Goal: Task Accomplishment & Management: Manage account settings

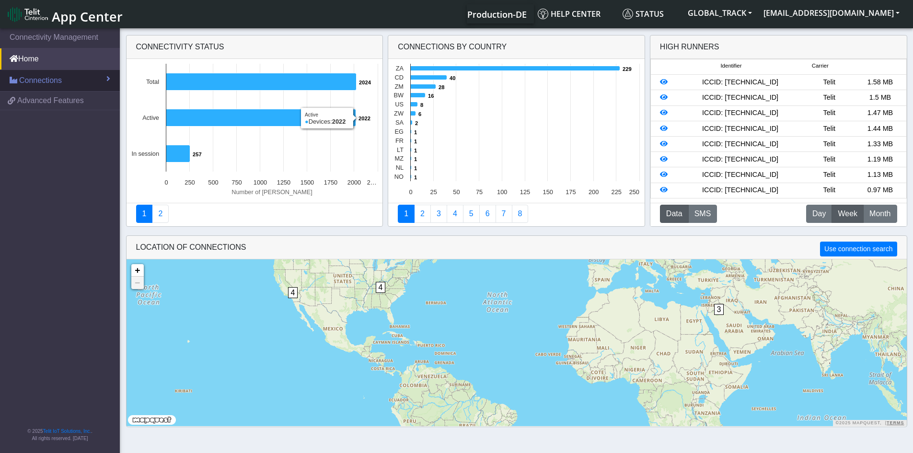
click at [73, 79] on link "Connections" at bounding box center [60, 80] width 120 height 21
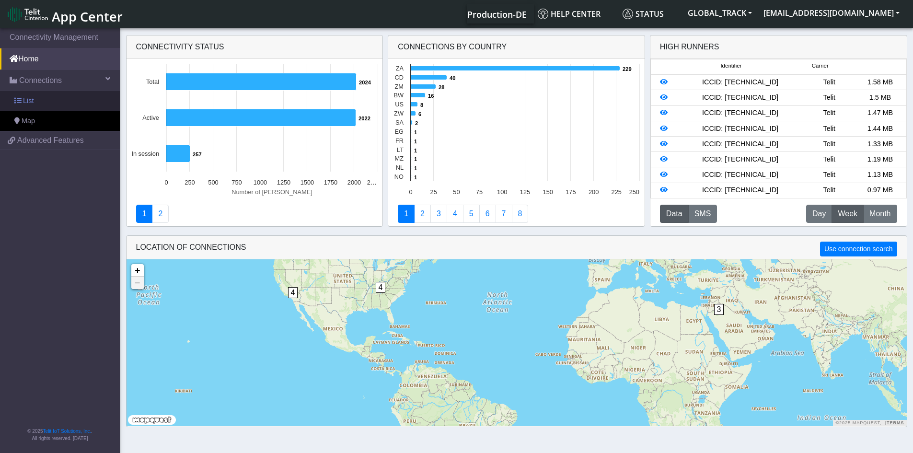
click at [58, 102] on link "List" at bounding box center [60, 101] width 120 height 20
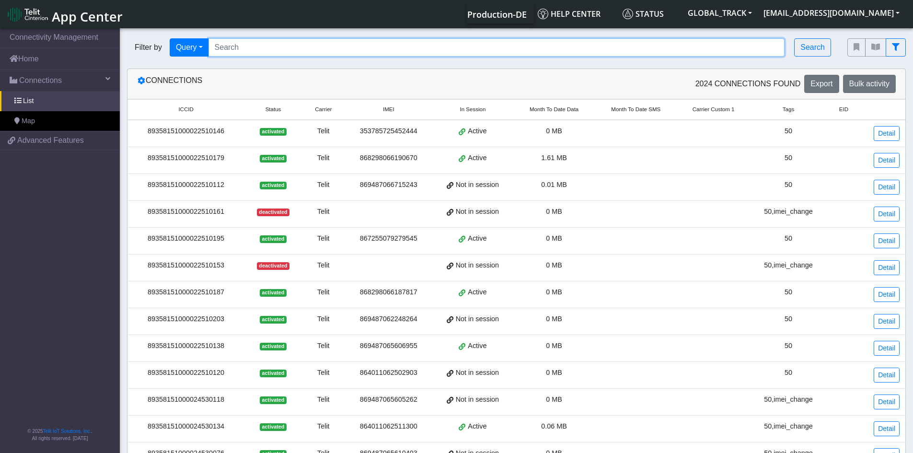
click at [230, 49] on input "Search..." at bounding box center [497, 47] width 577 height 18
paste input "89358151000024530456"
type input "89358151000024530456"
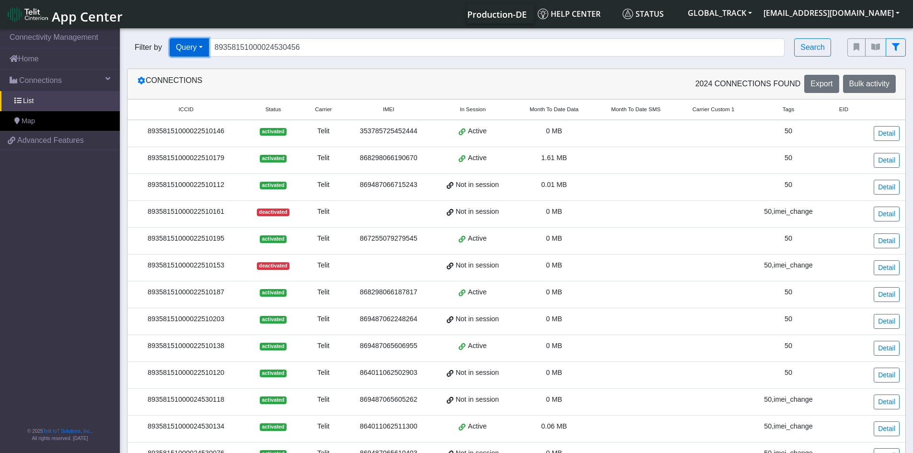
click at [177, 52] on button "Query" at bounding box center [189, 47] width 39 height 18
click at [181, 46] on button "Query" at bounding box center [189, 47] width 39 height 18
click at [810, 49] on button "Search" at bounding box center [812, 47] width 37 height 18
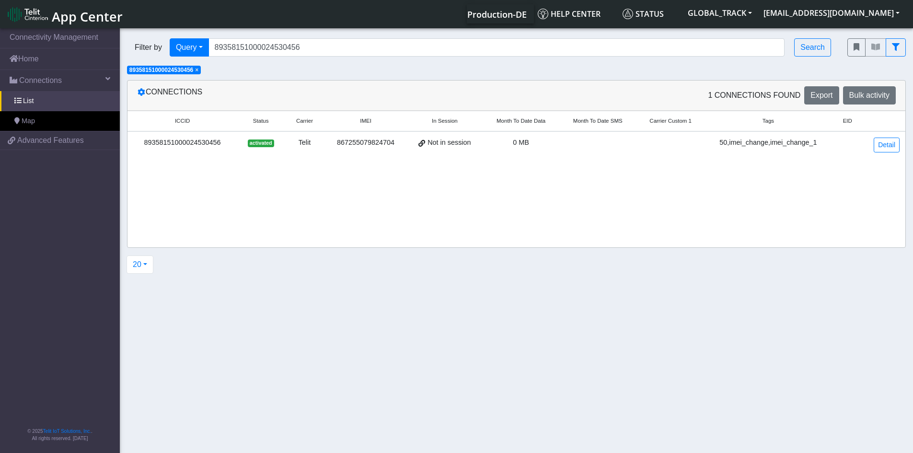
click at [257, 139] on span "activated" at bounding box center [261, 143] width 26 height 8
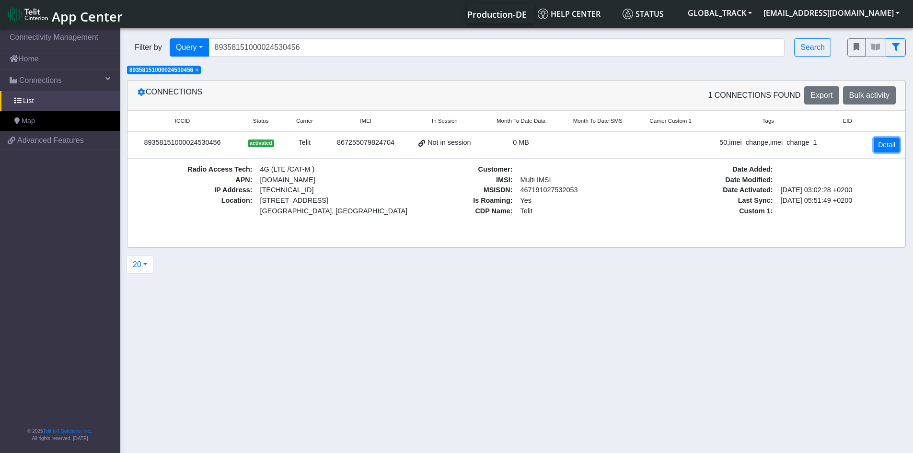
click at [883, 148] on link "Detail" at bounding box center [887, 145] width 26 height 15
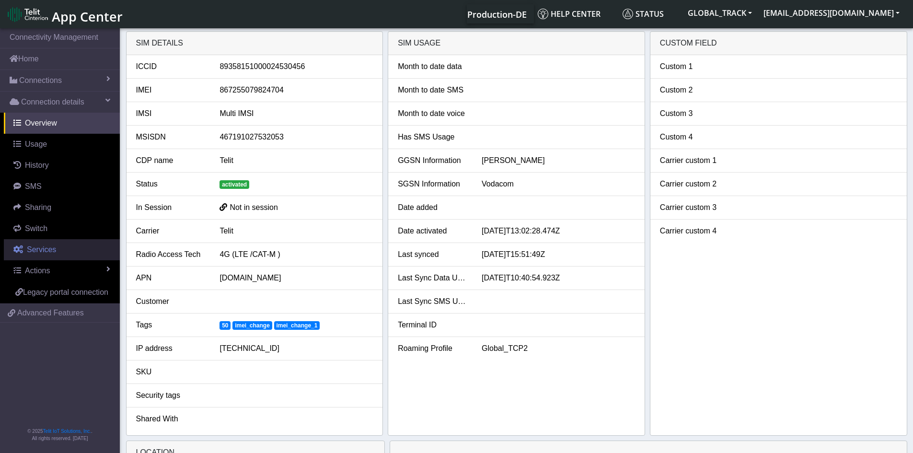
click at [62, 247] on link "Services" at bounding box center [62, 249] width 116 height 21
select select "1: 1"
select select "2: 6"
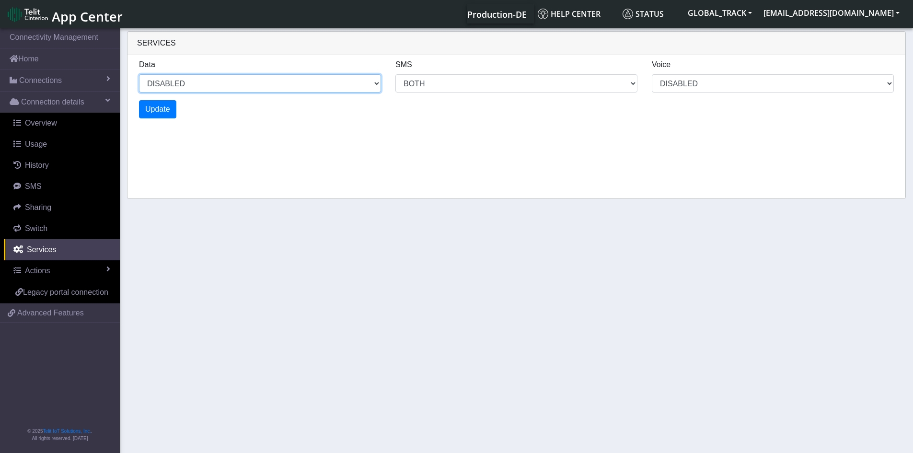
drag, startPoint x: 369, startPoint y: 85, endPoint x: 359, endPoint y: 92, distance: 12.0
click at [369, 85] on select "ENABLED DISABLED" at bounding box center [260, 83] width 242 height 18
click at [139, 74] on select "ENABLED DISABLED" at bounding box center [260, 83] width 242 height 18
select select "2: 0"
select select "6: 6"
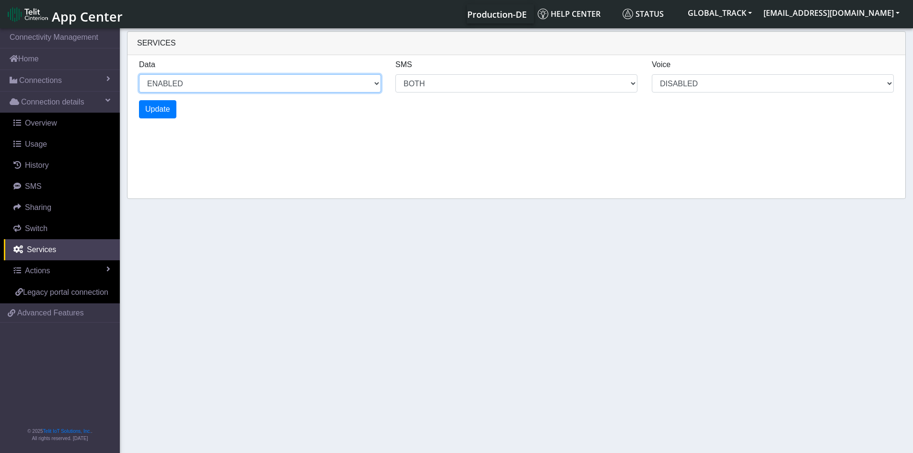
select select "1: 0"
click at [161, 109] on span "Update" at bounding box center [157, 109] width 25 height 8
select select "6: 0"
select select "14: 6"
select select "3: 0"
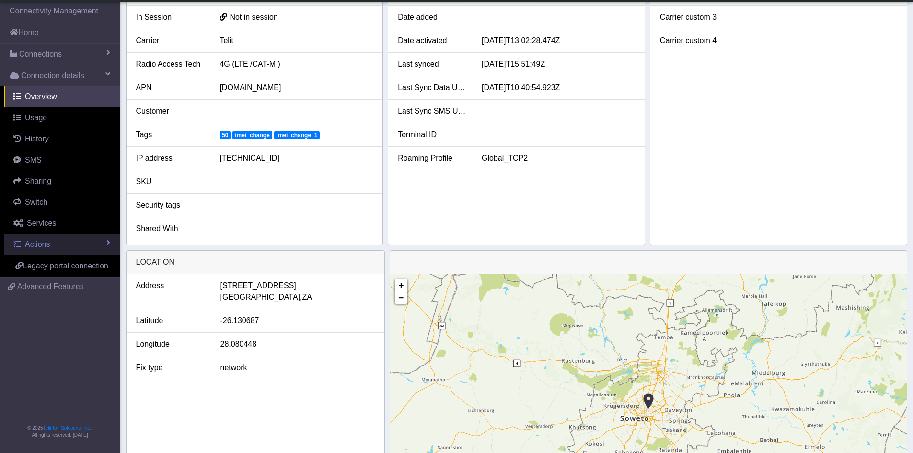
scroll to position [144, 0]
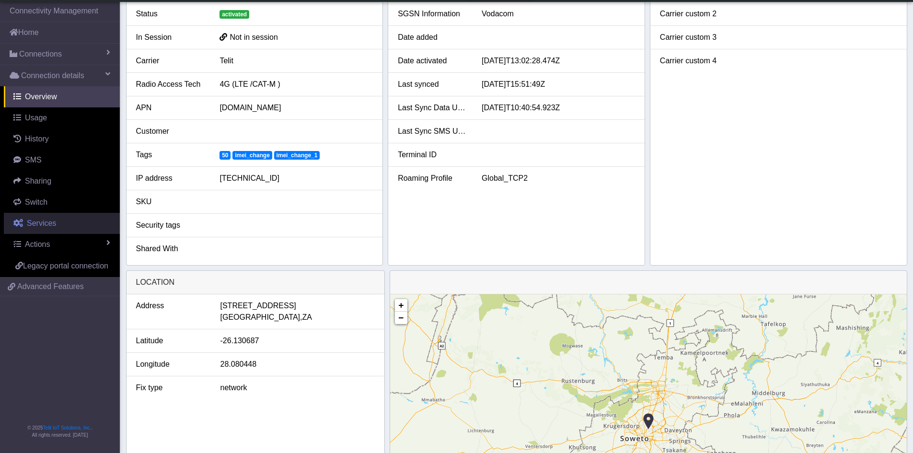
click at [58, 230] on link "Services" at bounding box center [62, 223] width 116 height 21
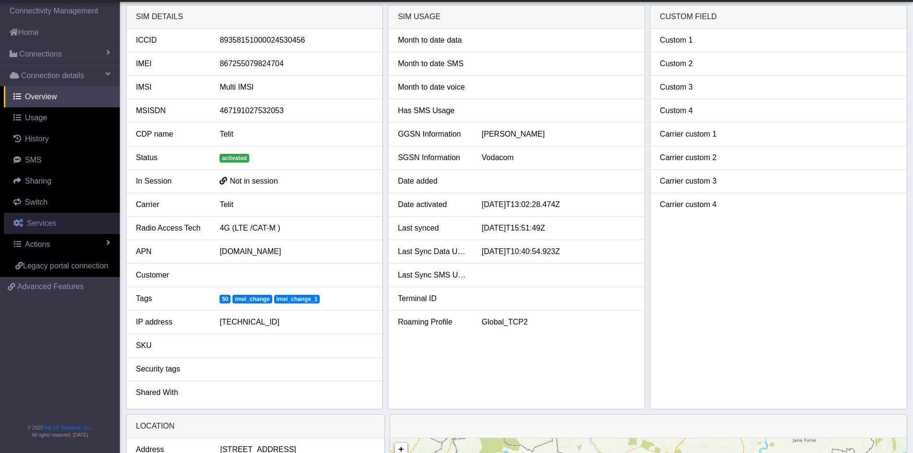
select select "2: 6"
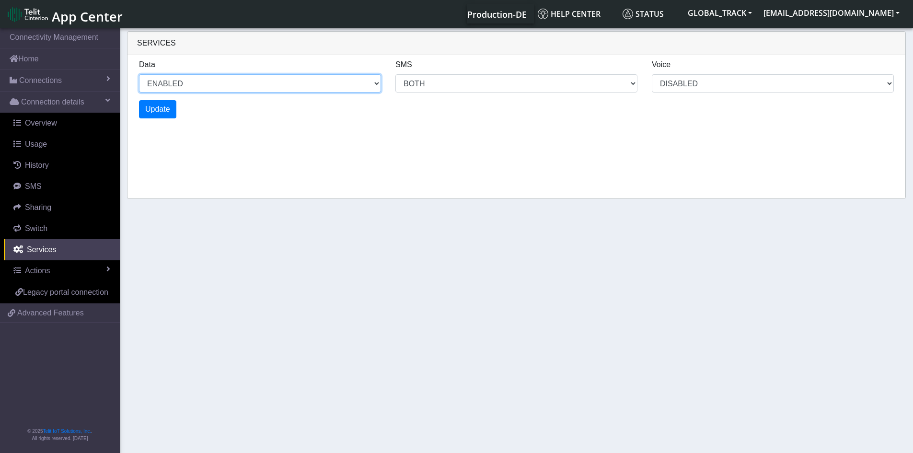
click at [265, 86] on select "ENABLED DISABLED" at bounding box center [260, 83] width 242 height 18
click at [139, 74] on select "ENABLED DISABLED" at bounding box center [260, 83] width 242 height 18
select select "3: 1"
select select "6: 6"
select select "1: 0"
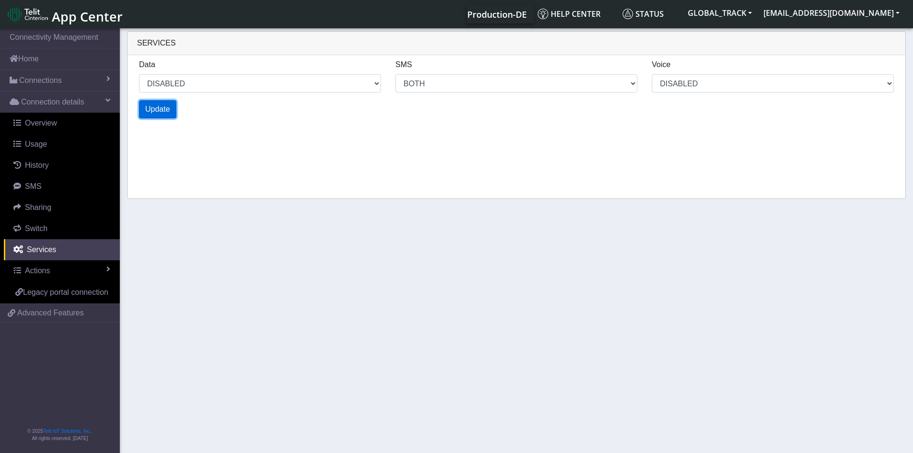
select select "5: 1"
select select "10: 6"
select select "2: 0"
click at [159, 111] on span "Update" at bounding box center [157, 109] width 25 height 8
select select "7: 1"
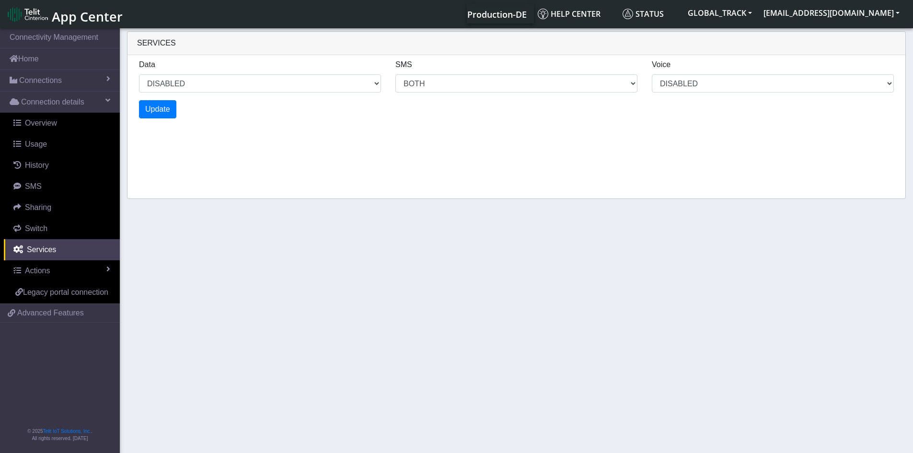
select select "14: 6"
select select "3: 0"
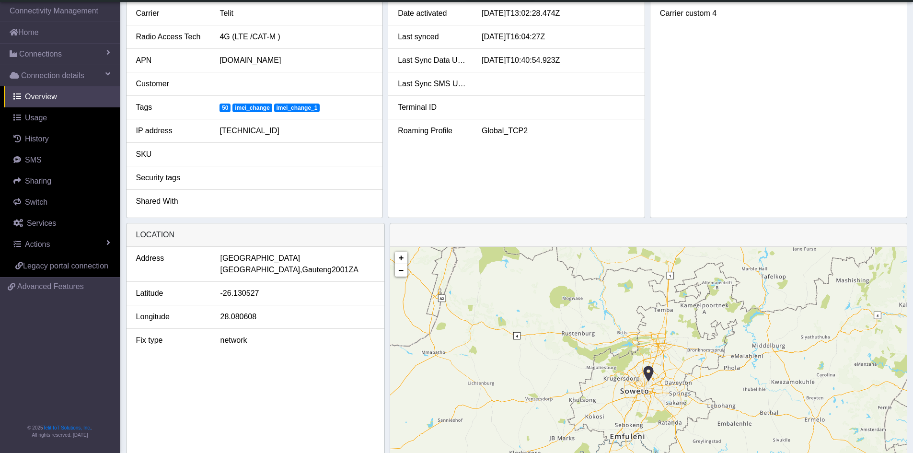
scroll to position [192, 0]
click at [50, 240] on link "Actions" at bounding box center [62, 244] width 116 height 21
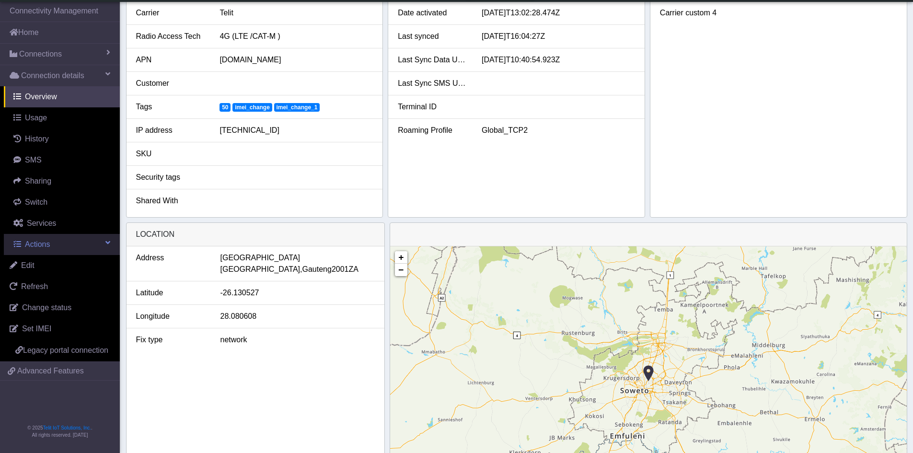
click at [52, 246] on link "Actions" at bounding box center [62, 244] width 116 height 21
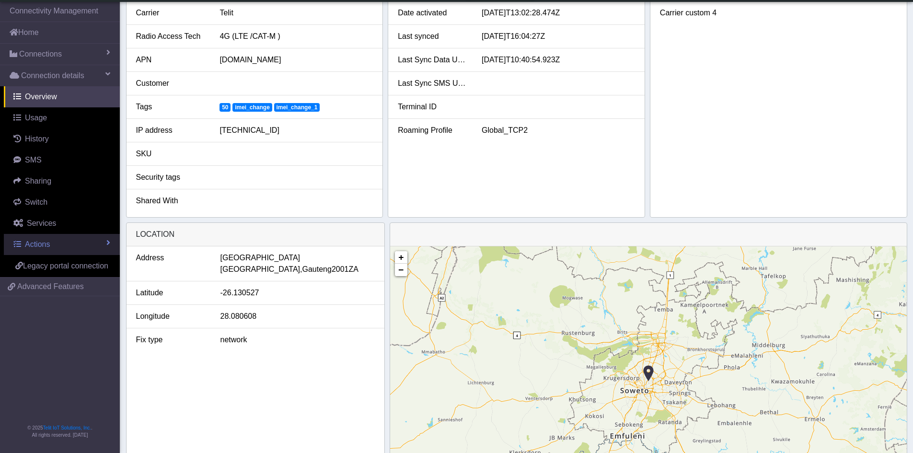
click at [60, 241] on link "Actions" at bounding box center [62, 244] width 116 height 21
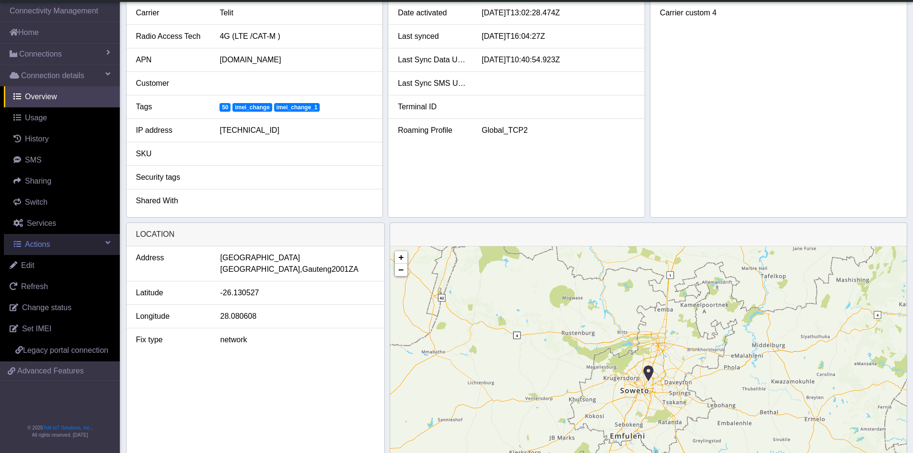
click at [56, 244] on link "Actions" at bounding box center [62, 244] width 116 height 21
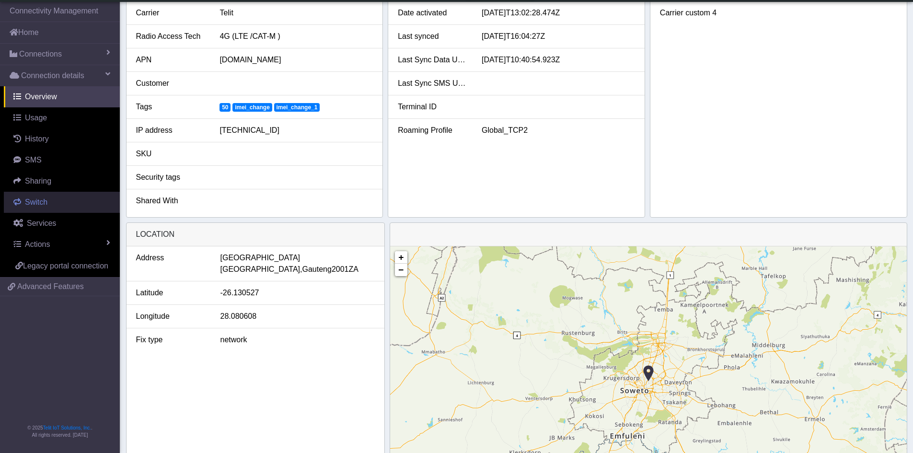
click at [54, 197] on link "Switch" at bounding box center [62, 202] width 116 height 21
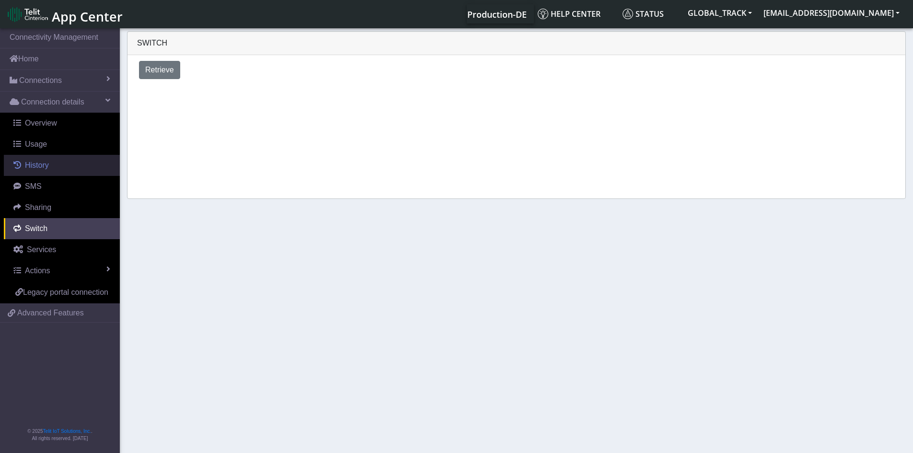
click at [46, 162] on span "History" at bounding box center [37, 165] width 24 height 8
click at [48, 142] on link "Usage" at bounding box center [62, 144] width 116 height 21
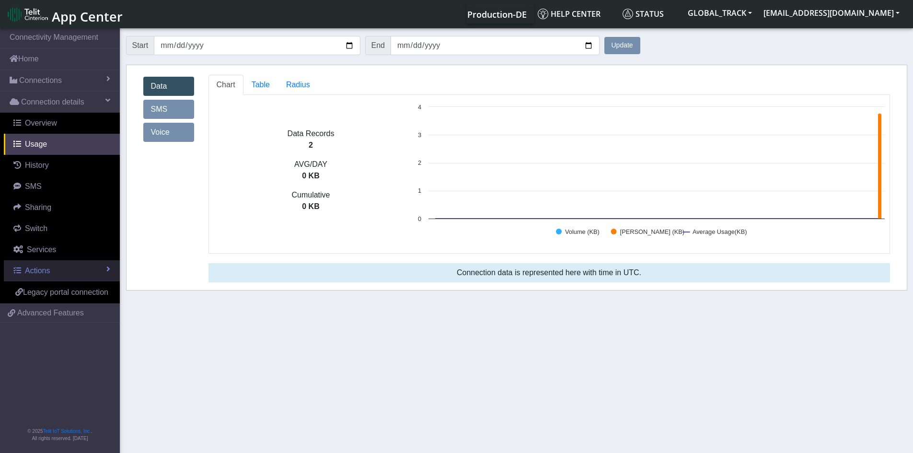
click at [53, 275] on link "Actions" at bounding box center [62, 270] width 116 height 21
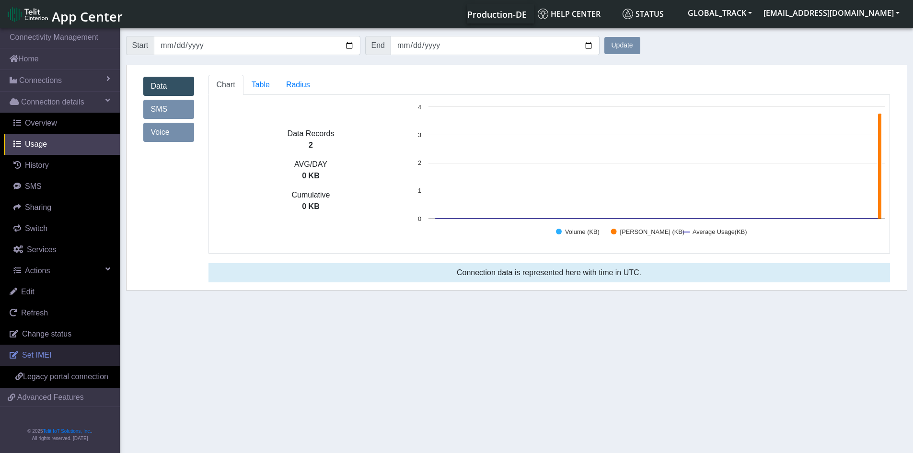
click at [68, 353] on link "Set IMEI" at bounding box center [60, 355] width 120 height 21
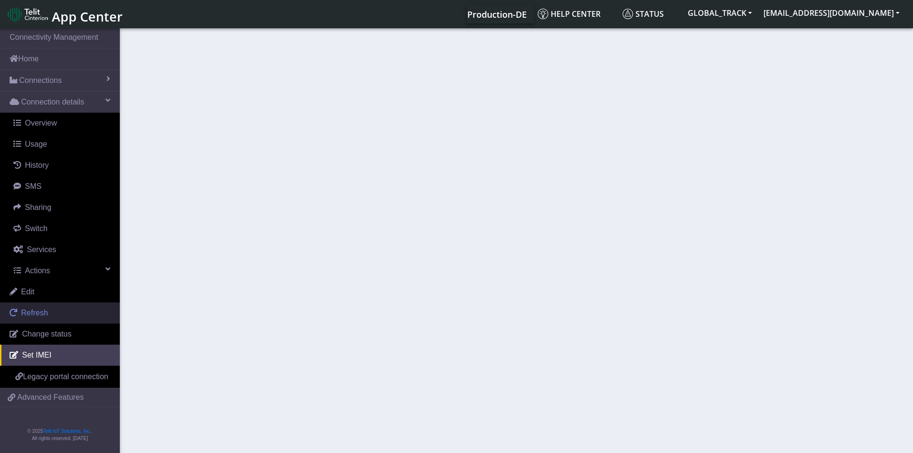
type input "867255079824704"
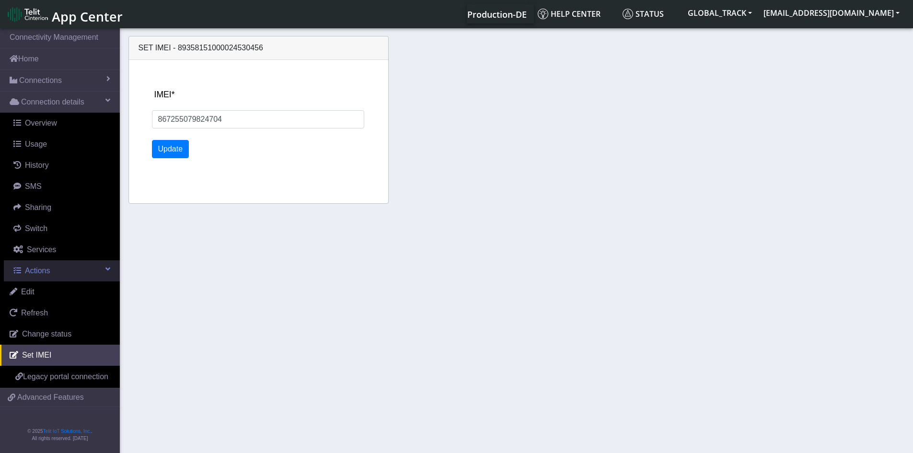
click at [54, 271] on link "Actions" at bounding box center [62, 270] width 116 height 21
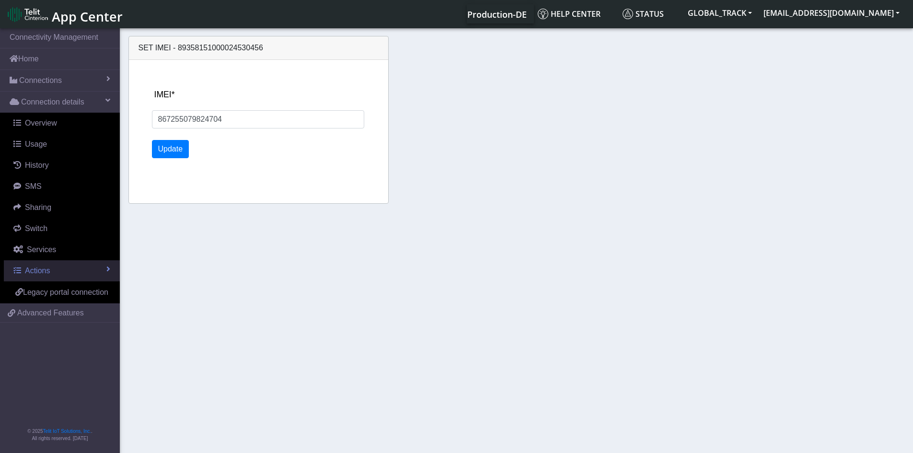
click at [59, 276] on link "Actions" at bounding box center [62, 270] width 116 height 21
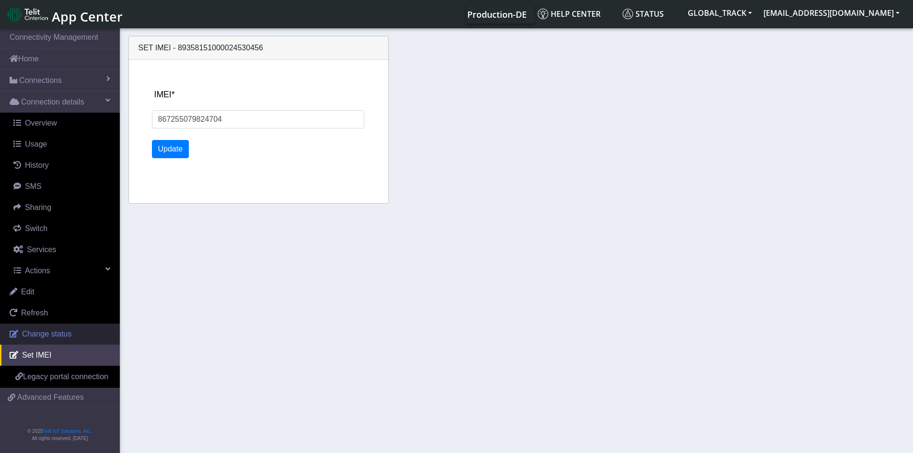
click at [57, 333] on span "Change status" at bounding box center [46, 334] width 49 height 8
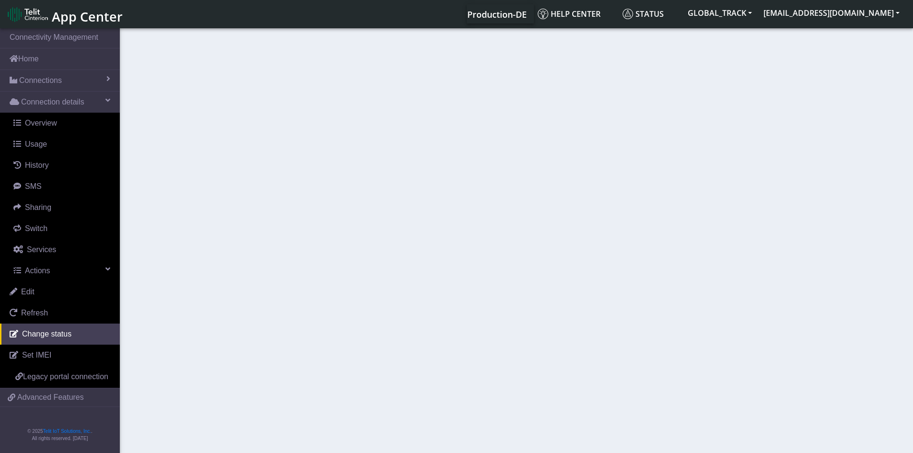
select select "activated"
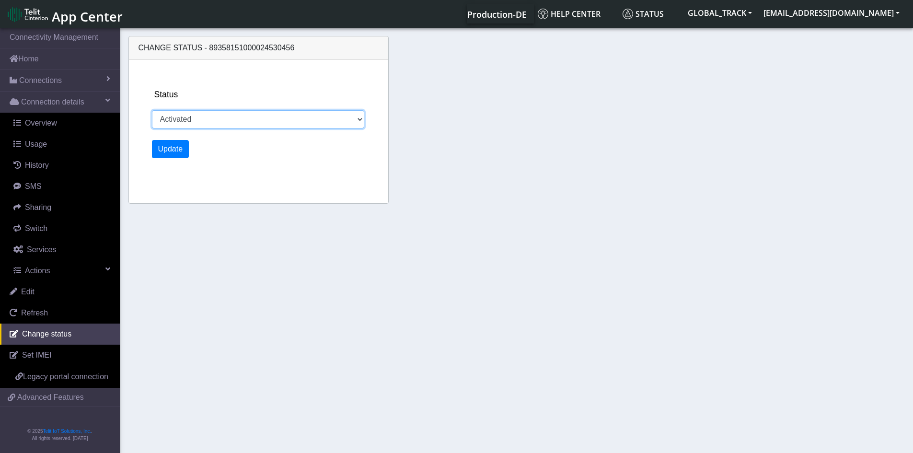
click at [240, 122] on select "Activated Deactivated" at bounding box center [258, 119] width 213 height 18
click at [242, 124] on select "Activated Deactivated" at bounding box center [258, 119] width 213 height 18
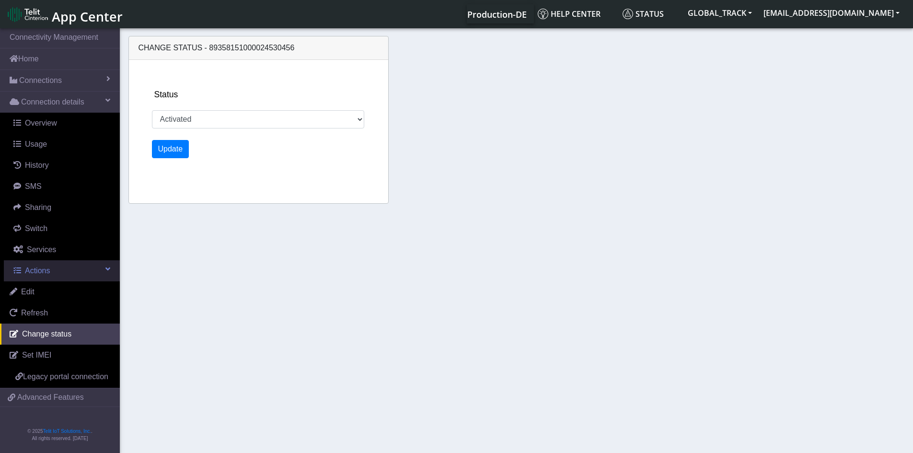
click at [49, 266] on link "Actions" at bounding box center [62, 270] width 116 height 21
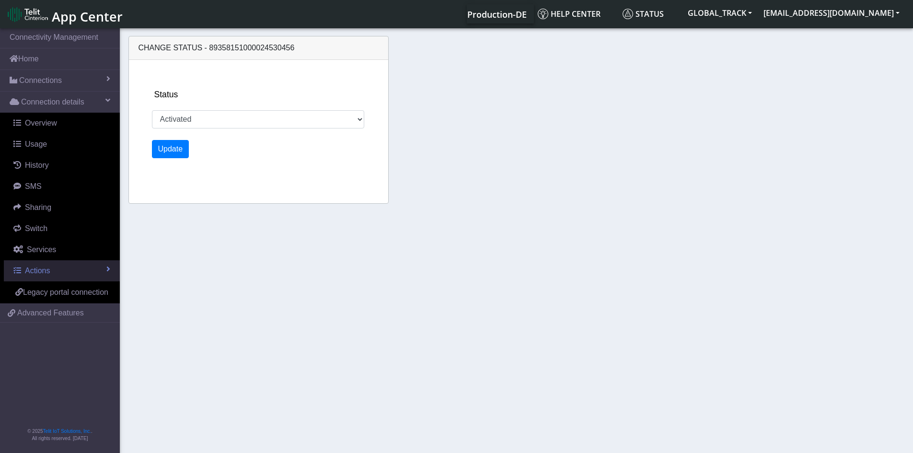
click at [49, 267] on span "Actions" at bounding box center [37, 271] width 25 height 8
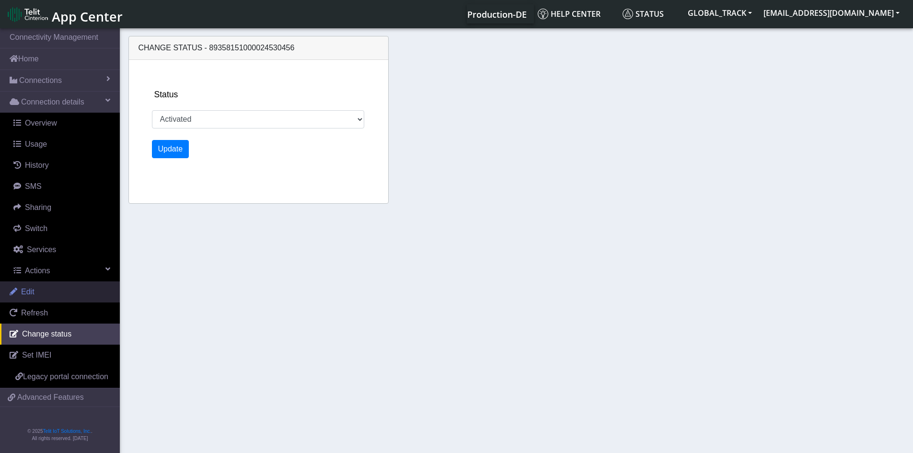
click at [60, 287] on link "Edit" at bounding box center [60, 291] width 120 height 21
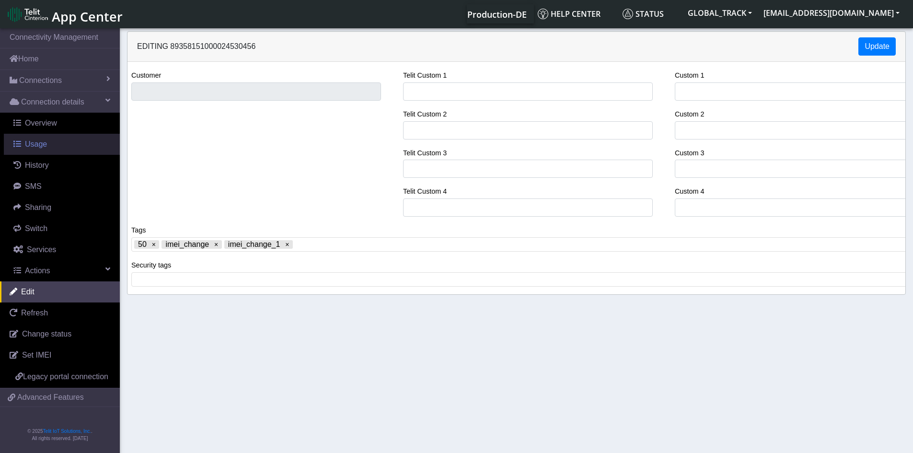
click at [46, 146] on link "Usage" at bounding box center [62, 144] width 116 height 21
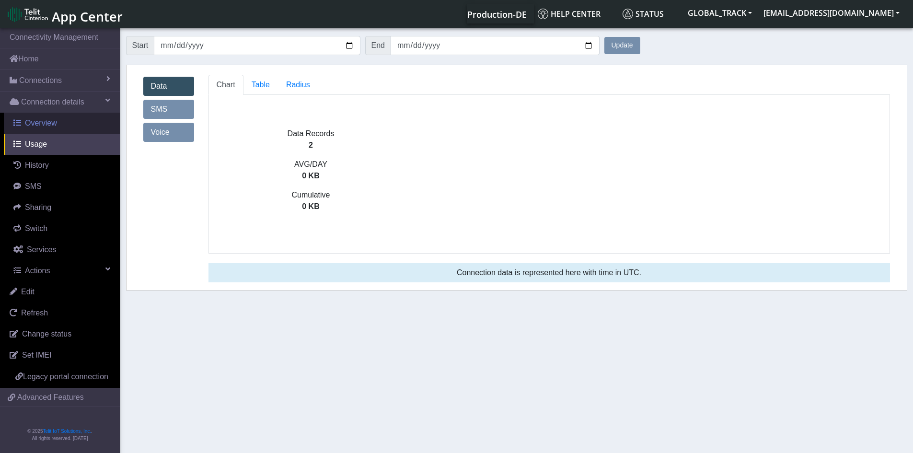
click at [59, 124] on link "Overview" at bounding box center [62, 123] width 116 height 21
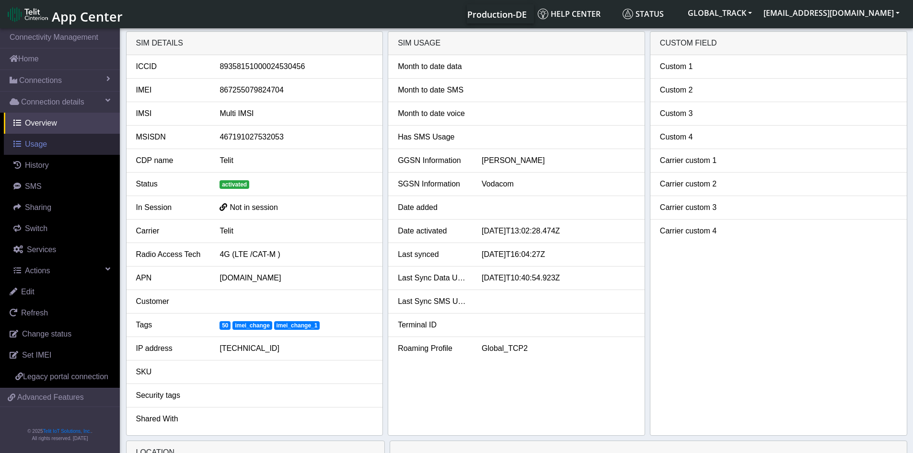
click at [60, 146] on link "Usage" at bounding box center [62, 144] width 116 height 21
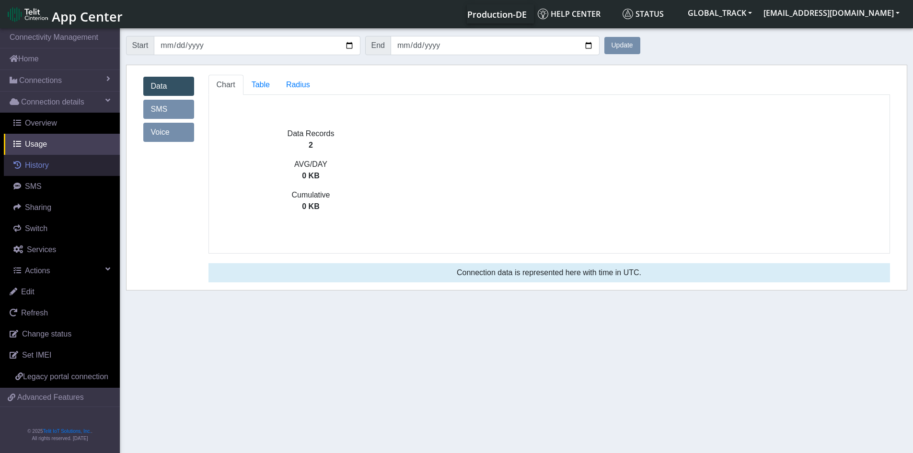
click at [58, 170] on link "History" at bounding box center [62, 165] width 116 height 21
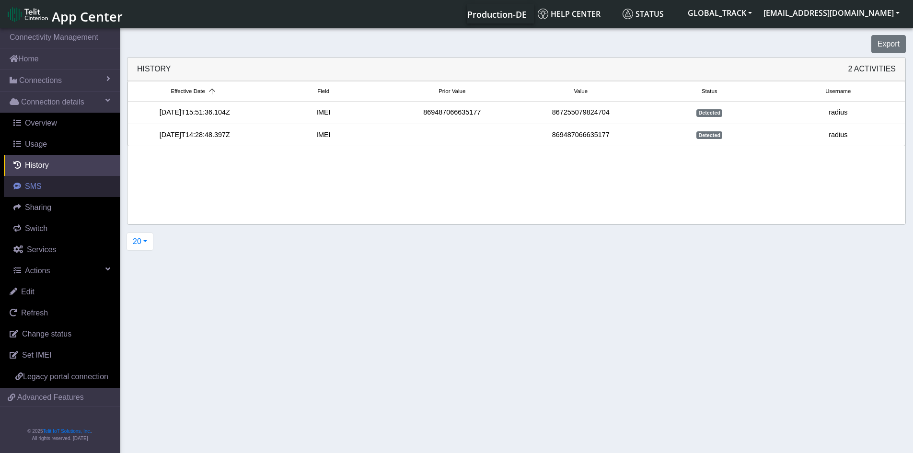
click at [55, 187] on link "SMS" at bounding box center [62, 186] width 116 height 21
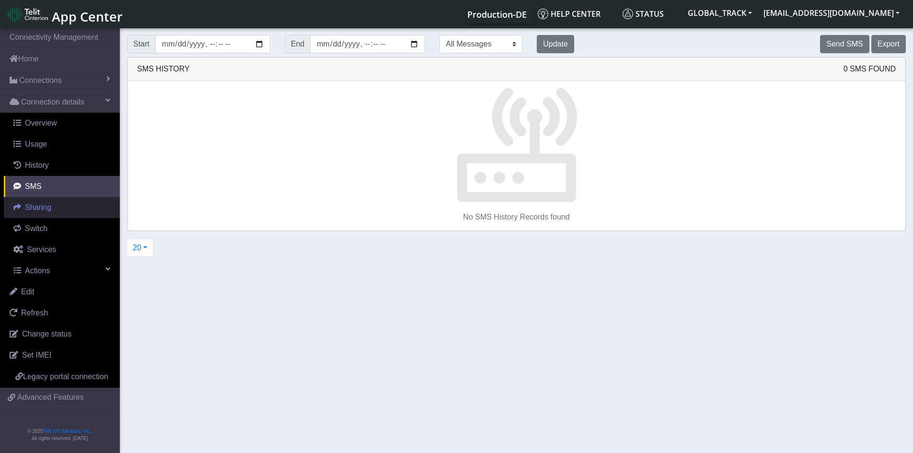
click at [51, 204] on link "Sharing" at bounding box center [62, 207] width 116 height 21
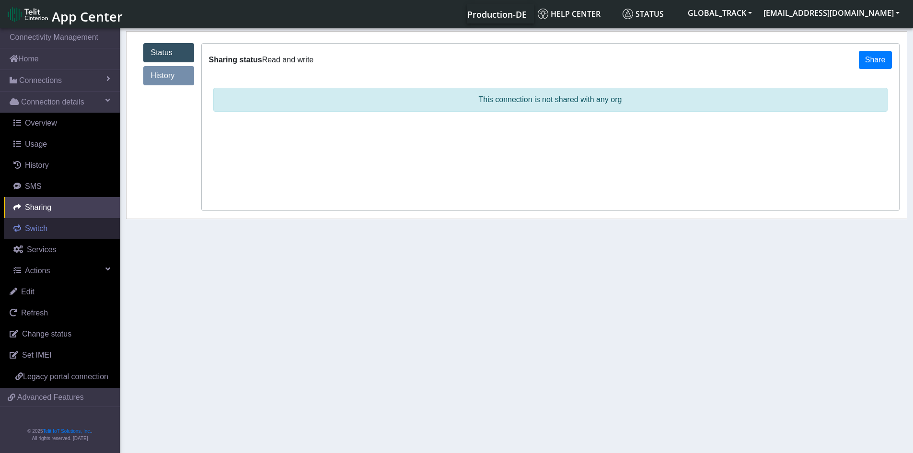
click at [53, 225] on link "Switch" at bounding box center [62, 228] width 116 height 21
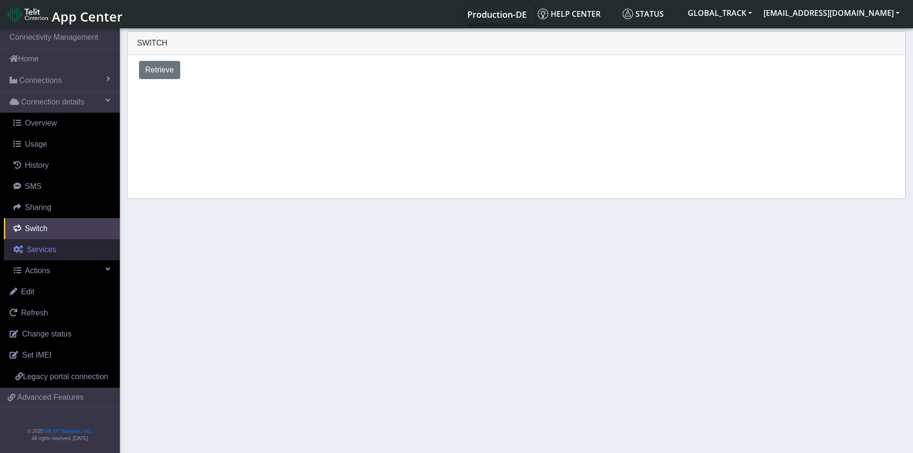
click at [54, 246] on link "Services" at bounding box center [62, 249] width 116 height 21
select select "1: 1"
select select "2: 6"
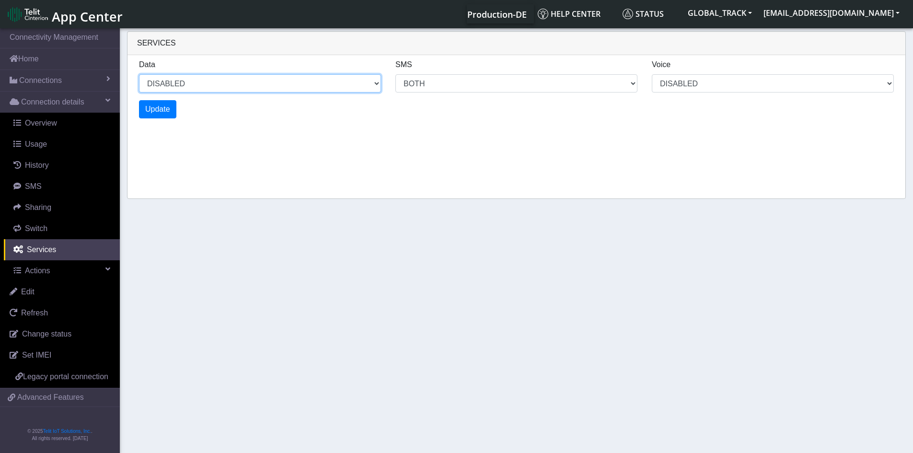
click at [306, 90] on select "ENABLED DISABLED" at bounding box center [260, 83] width 242 height 18
click at [139, 74] on select "ENABLED DISABLED" at bounding box center [260, 83] width 242 height 18
select select "2: 0"
select select "6: 6"
select select "1: 0"
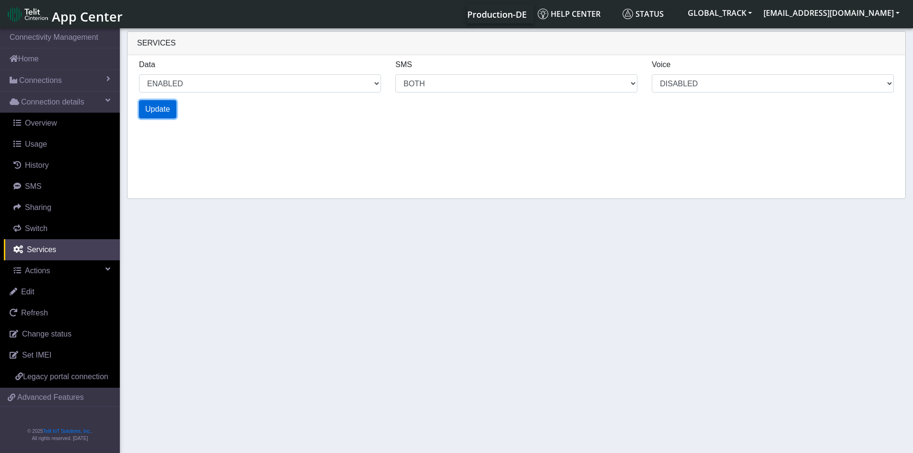
click at [162, 111] on span "Update" at bounding box center [157, 109] width 25 height 8
select select "6: 0"
select select "14: 6"
select select "3: 0"
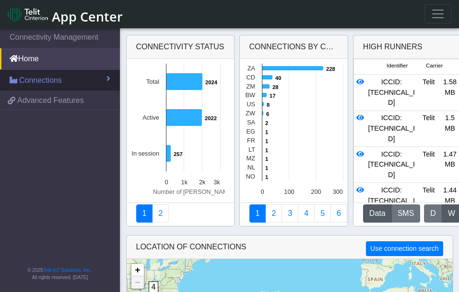
click at [91, 82] on link "Connections" at bounding box center [60, 80] width 120 height 21
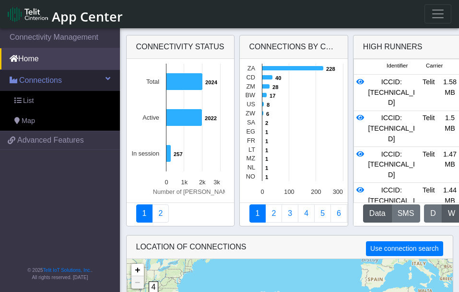
drag, startPoint x: 49, startPoint y: 83, endPoint x: 53, endPoint y: 80, distance: 5.8
click at [49, 83] on span "Connections" at bounding box center [40, 81] width 43 height 12
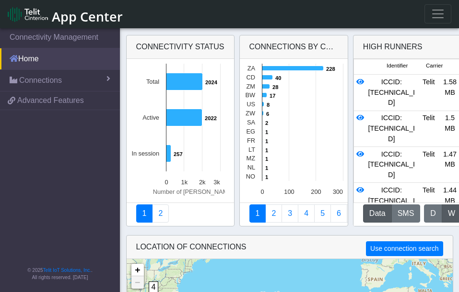
click at [66, 63] on link "Home" at bounding box center [60, 58] width 120 height 21
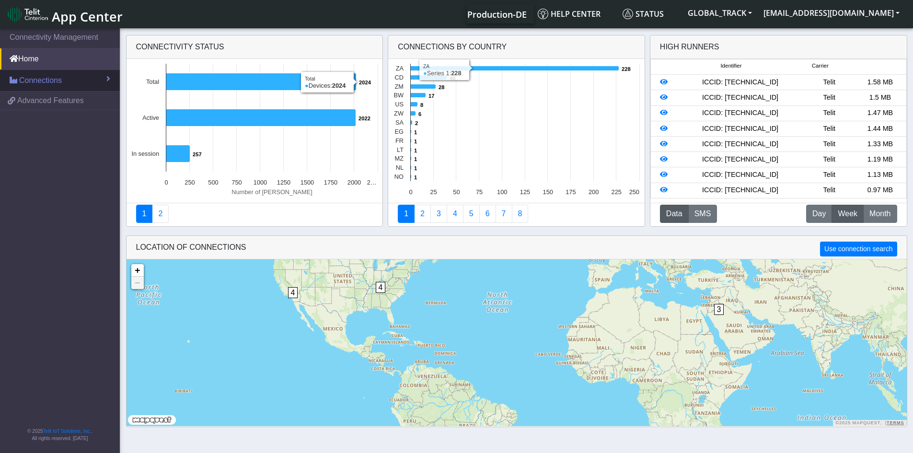
click at [73, 79] on link "Connections" at bounding box center [60, 80] width 120 height 21
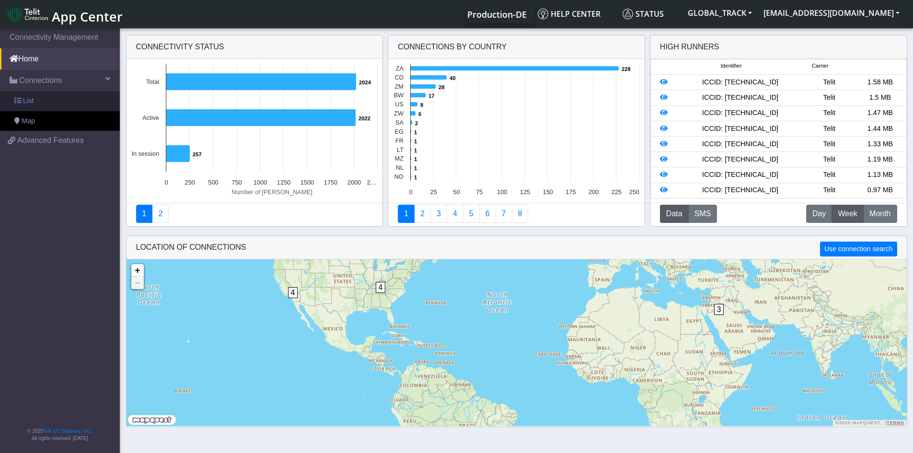
click at [61, 101] on link "List" at bounding box center [60, 101] width 120 height 20
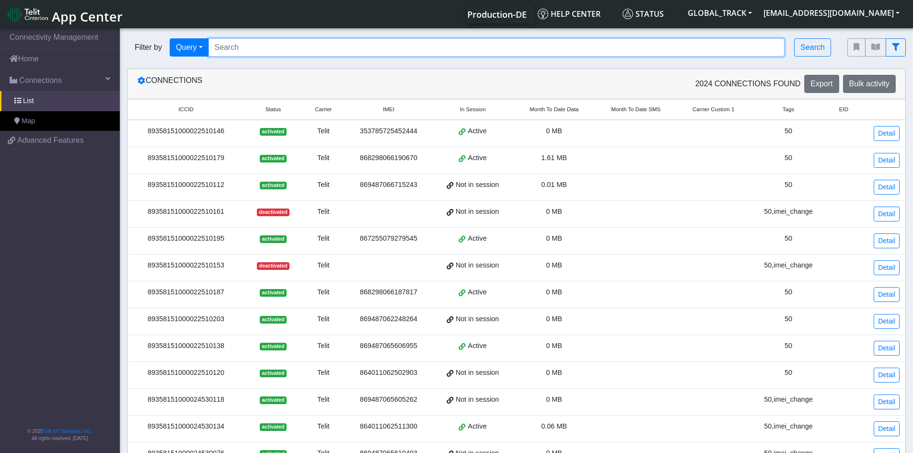
click at [250, 50] on input "Search..." at bounding box center [497, 47] width 577 height 18
paste input "89358151000024530456"
type input "89358151000024530456"
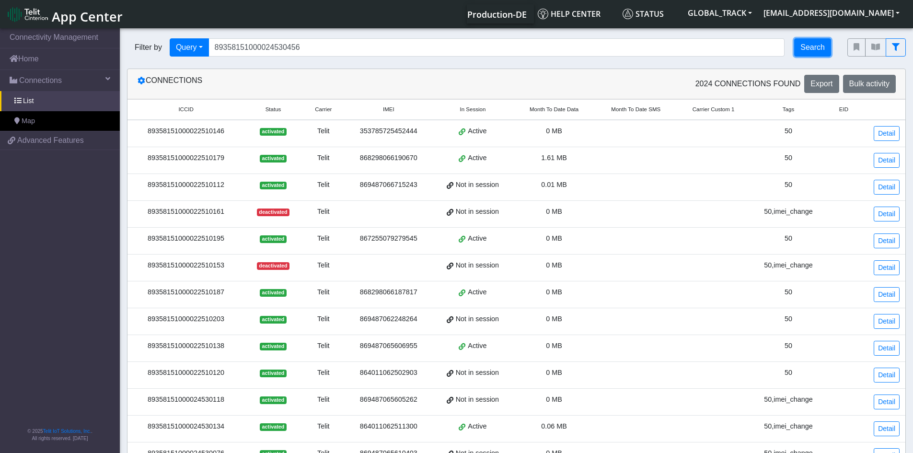
click at [465, 50] on button "Search" at bounding box center [812, 47] width 37 height 18
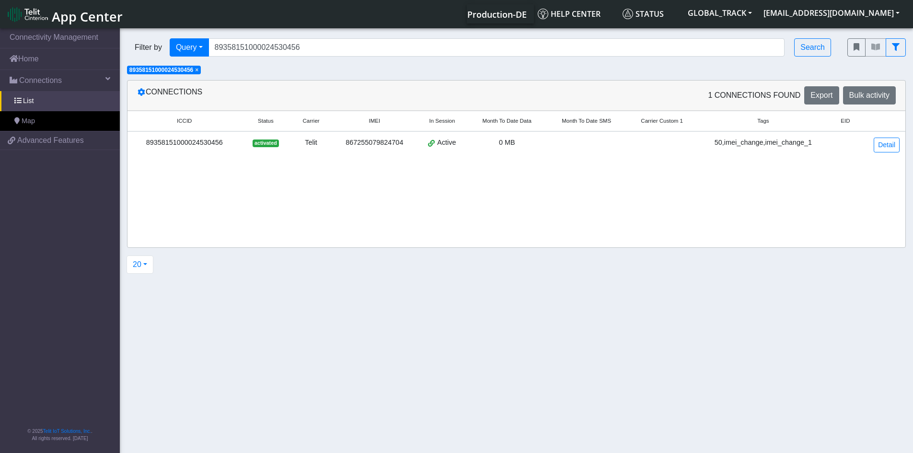
click at [299, 138] on div "Telit" at bounding box center [311, 143] width 31 height 11
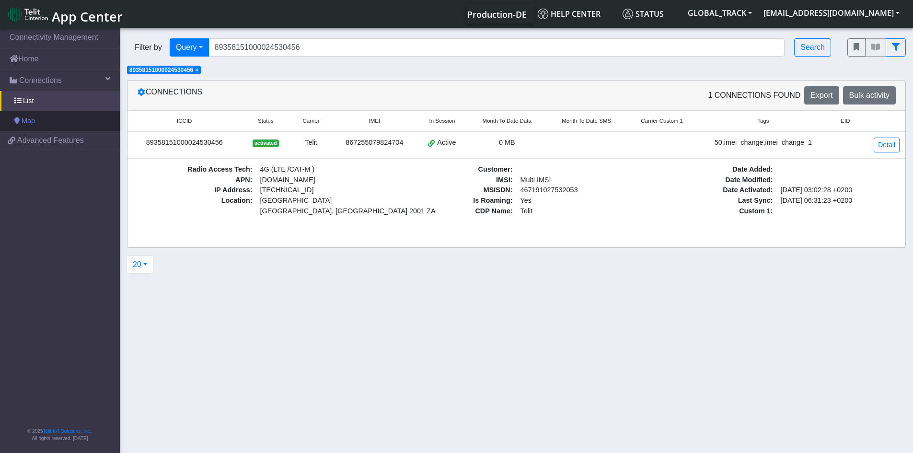
click at [58, 120] on link "Map" at bounding box center [60, 121] width 120 height 20
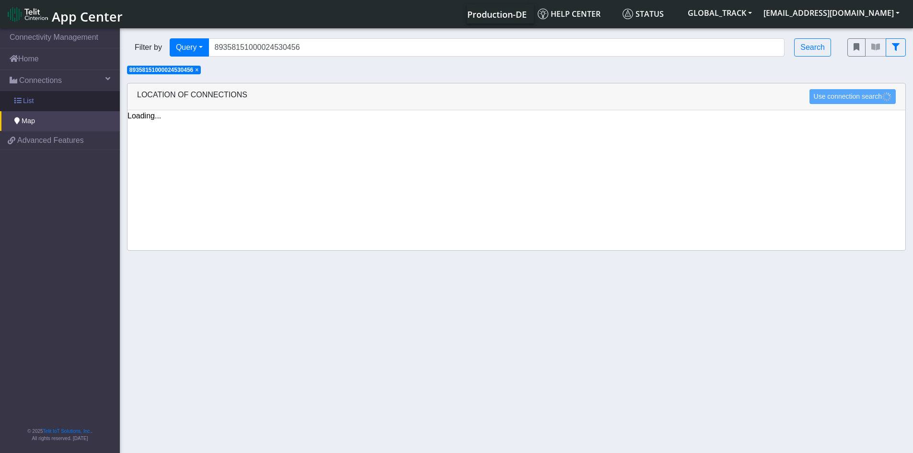
click at [50, 100] on link "List" at bounding box center [60, 101] width 120 height 20
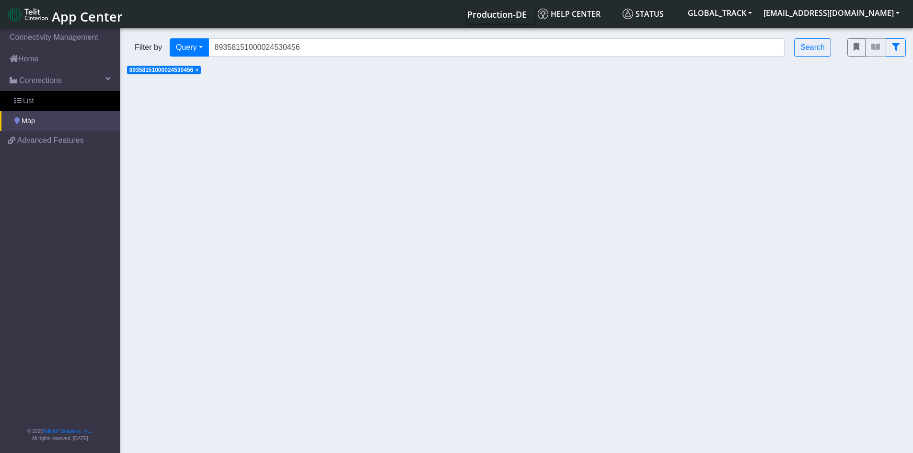
click at [38, 123] on link "Map" at bounding box center [60, 121] width 120 height 20
click at [43, 127] on link "Map" at bounding box center [60, 121] width 120 height 20
click at [46, 105] on link "List" at bounding box center [60, 101] width 120 height 20
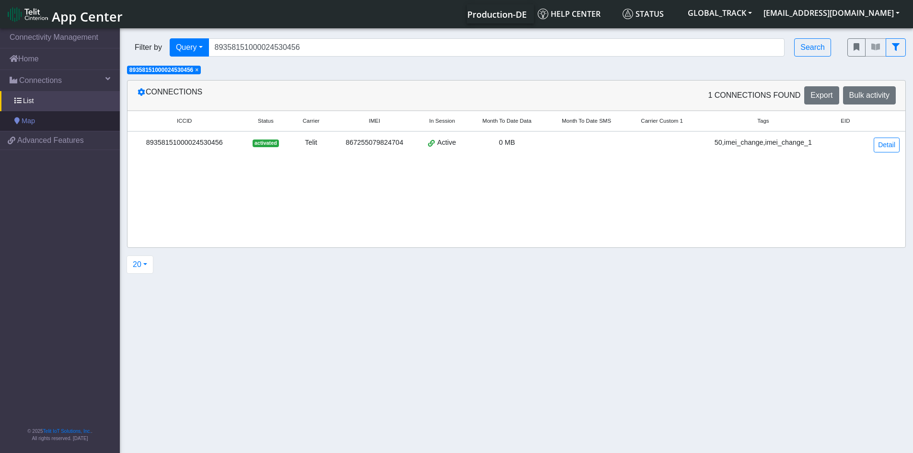
click at [51, 123] on link "Map" at bounding box center [60, 121] width 120 height 20
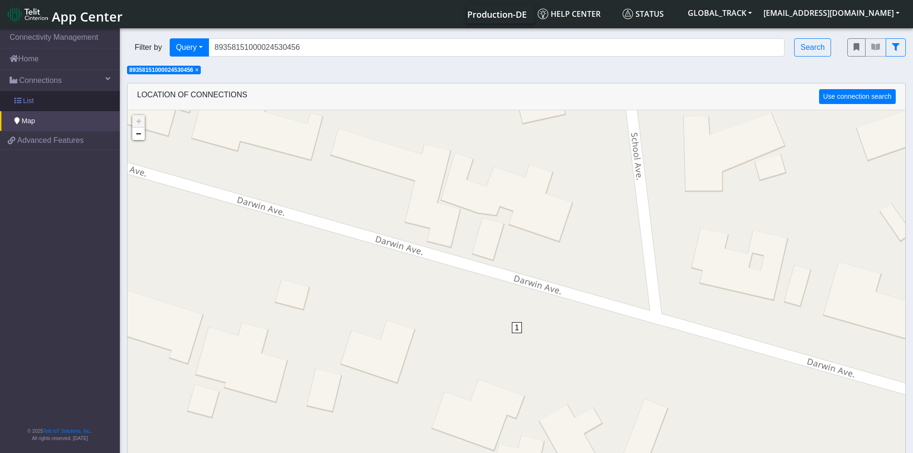
click at [49, 100] on link "List" at bounding box center [60, 101] width 120 height 20
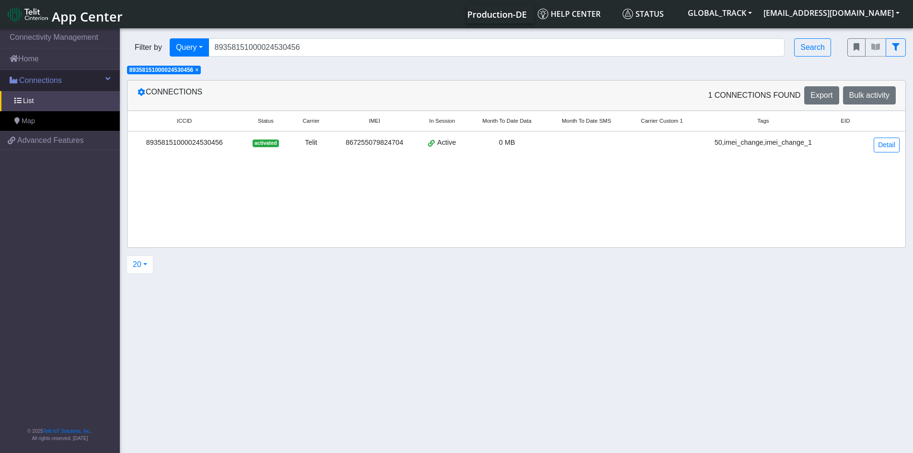
click at [62, 82] on link "Connections" at bounding box center [60, 80] width 120 height 21
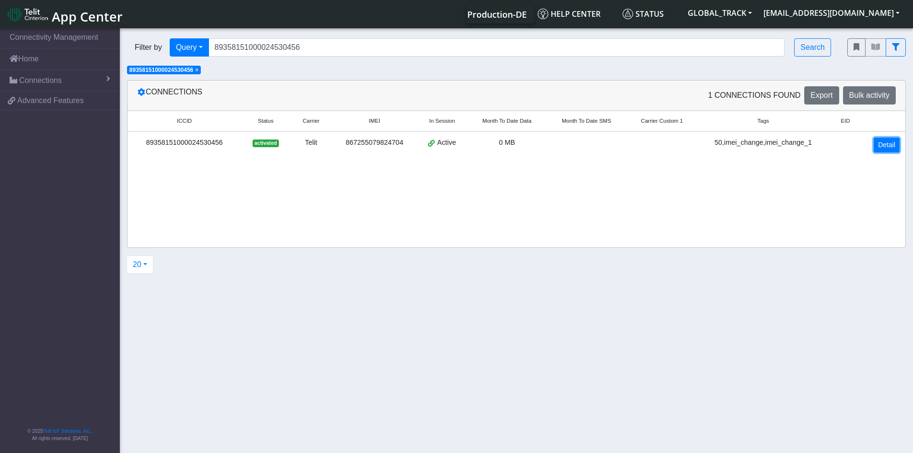
click at [465, 143] on link "Detail" at bounding box center [887, 145] width 26 height 15
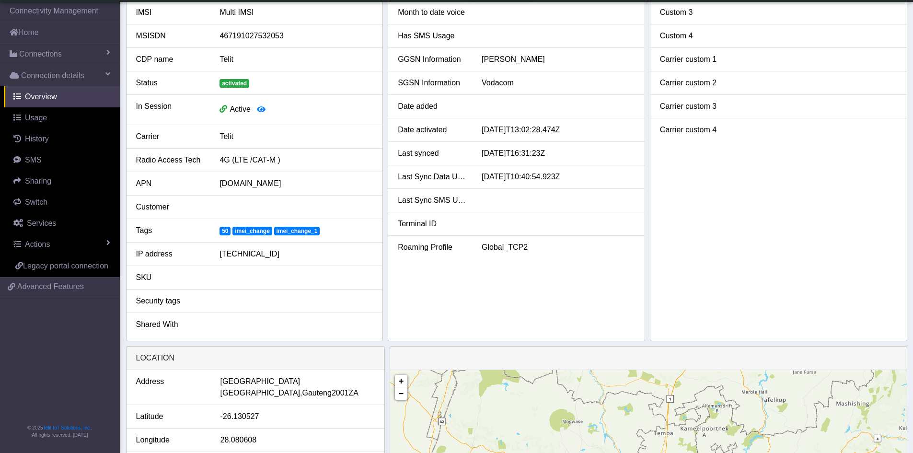
scroll to position [279, 0]
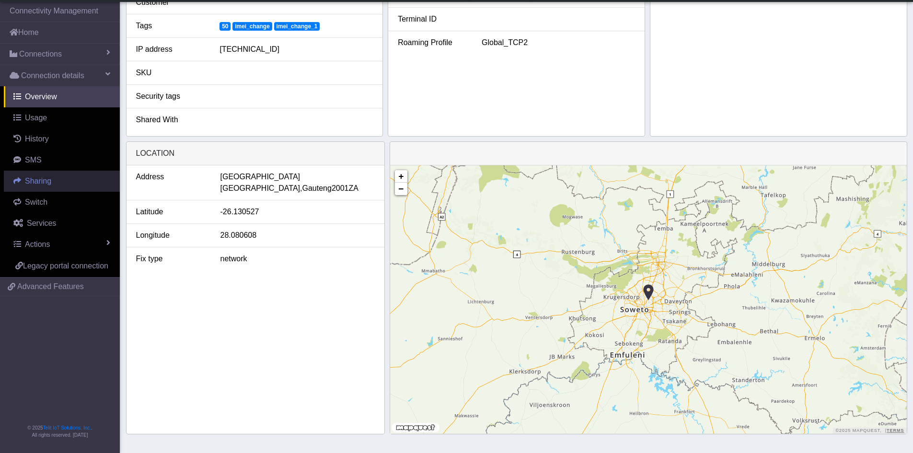
click at [53, 185] on link "Sharing" at bounding box center [62, 181] width 116 height 21
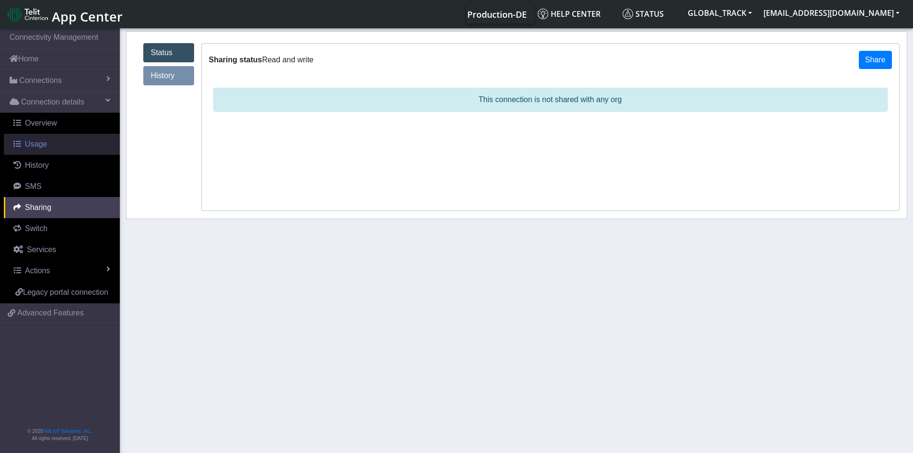
click at [57, 146] on link "Usage" at bounding box center [62, 144] width 116 height 21
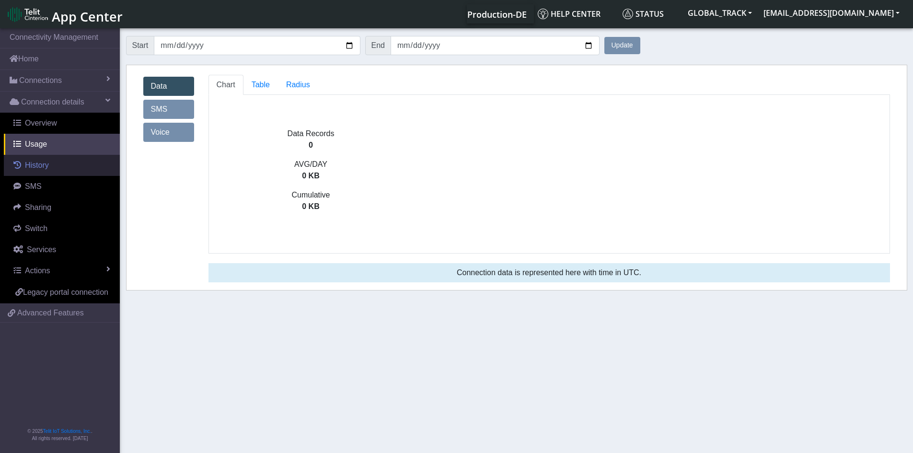
click at [59, 166] on link "History" at bounding box center [62, 165] width 116 height 21
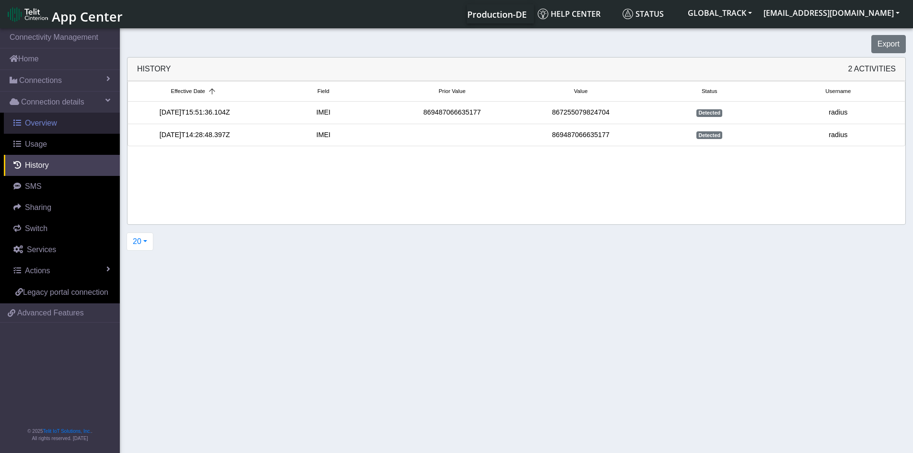
click at [60, 132] on link "Overview" at bounding box center [62, 123] width 116 height 21
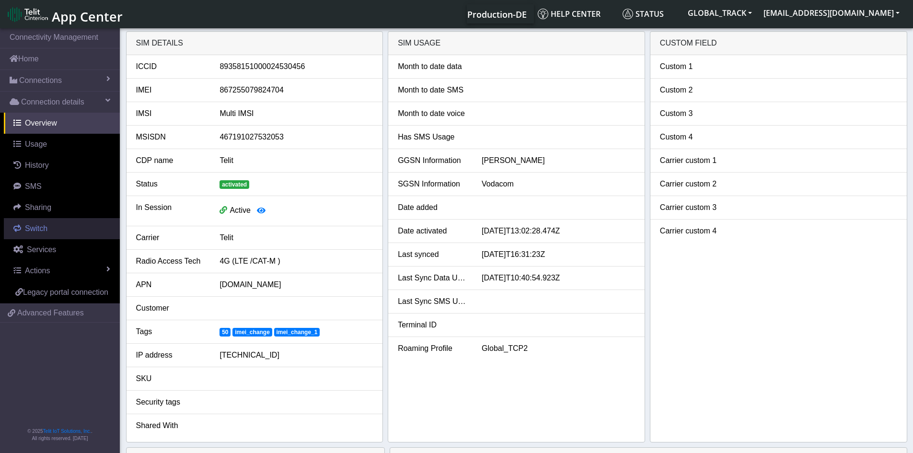
click at [49, 226] on link "Switch" at bounding box center [62, 228] width 116 height 21
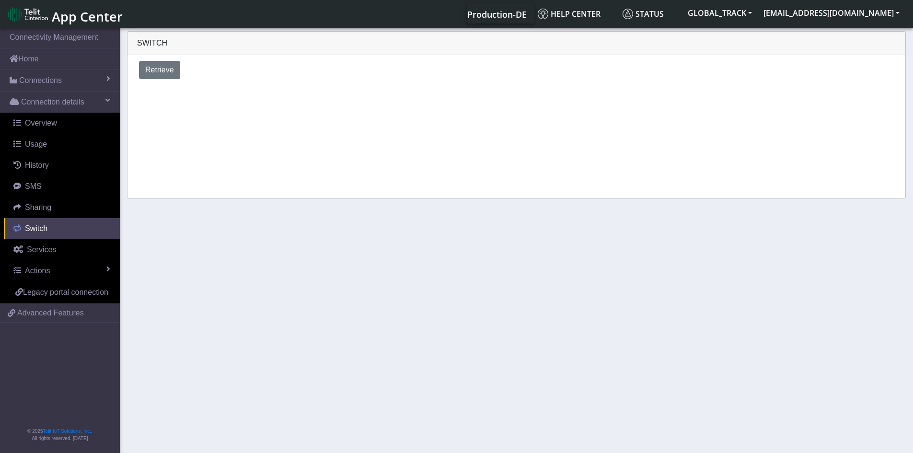
click at [53, 220] on link "Switch" at bounding box center [62, 228] width 116 height 21
click at [54, 205] on link "Sharing" at bounding box center [62, 207] width 116 height 21
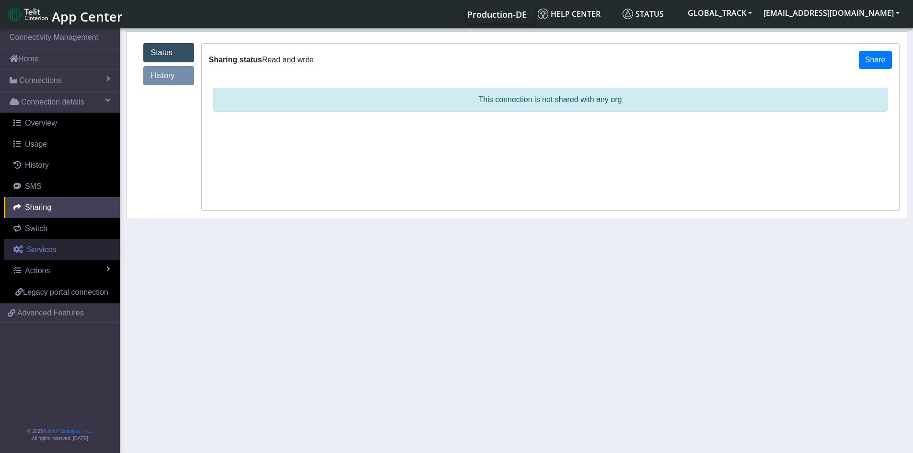
click at [53, 247] on span "Services" at bounding box center [41, 249] width 29 height 8
select select "2: 6"
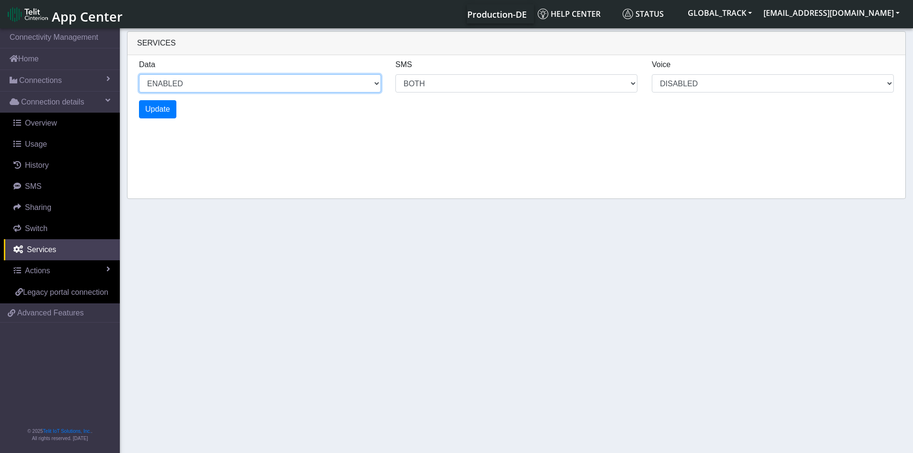
click at [217, 86] on select "ENABLED DISABLED" at bounding box center [260, 83] width 242 height 18
click at [139, 74] on select "ENABLED DISABLED" at bounding box center [260, 83] width 242 height 18
select select "3: 1"
select select "6: 6"
select select "1: 0"
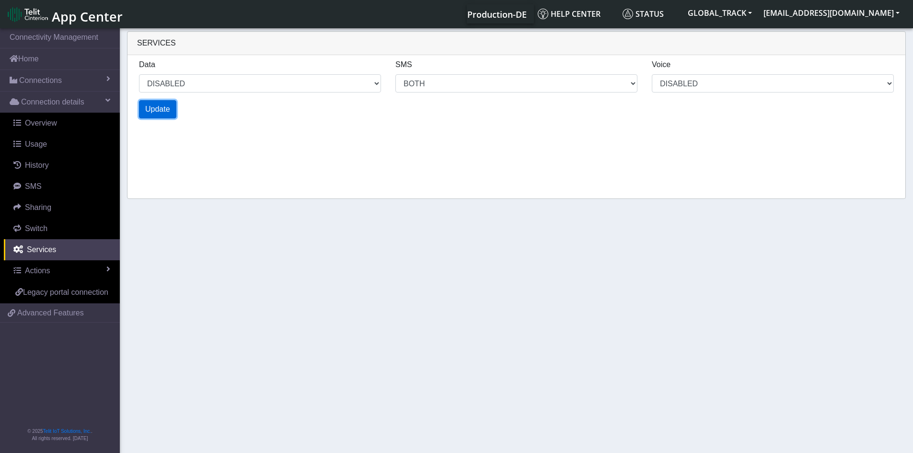
click at [162, 107] on span "Update" at bounding box center [157, 109] width 25 height 8
select select "7: 1"
select select "14: 6"
select select "3: 0"
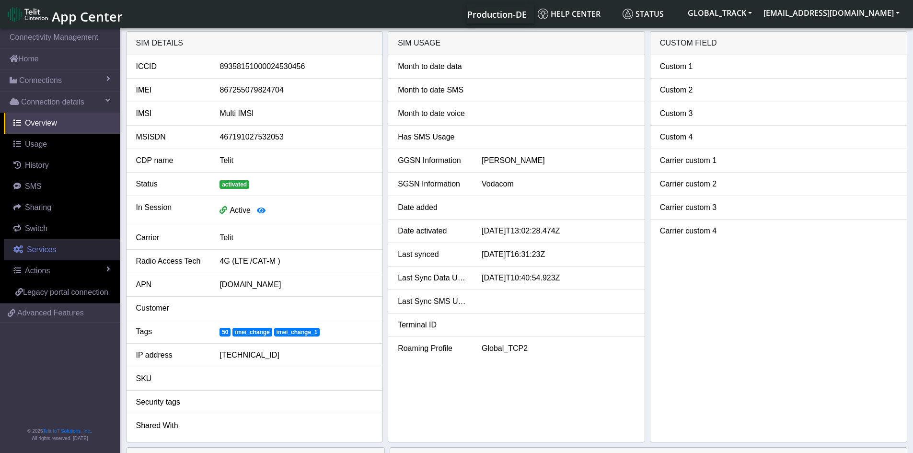
click at [52, 252] on span "Services" at bounding box center [41, 249] width 29 height 8
select select "1: 1"
select select "2: 6"
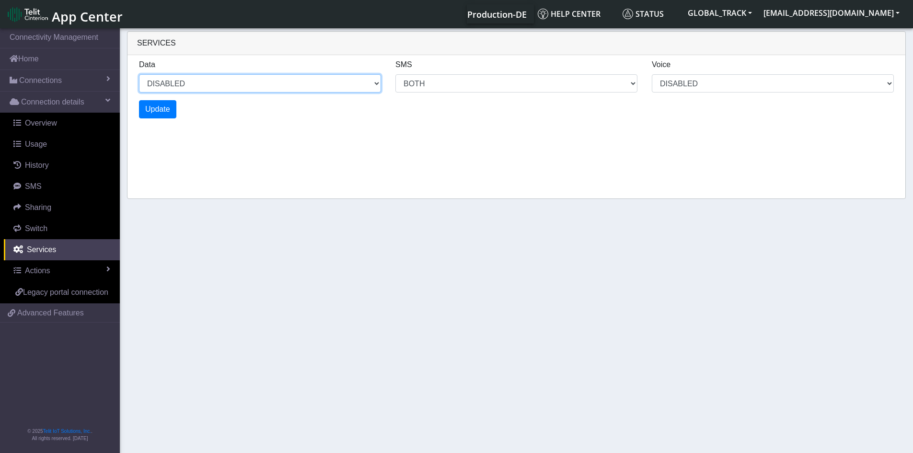
drag, startPoint x: 216, startPoint y: 80, endPoint x: 203, endPoint y: 89, distance: 15.7
click at [216, 80] on select "ENABLED DISABLED" at bounding box center [260, 83] width 242 height 18
click at [139, 74] on select "ENABLED DISABLED" at bounding box center [260, 83] width 242 height 18
select select "2: 0"
select select "6: 6"
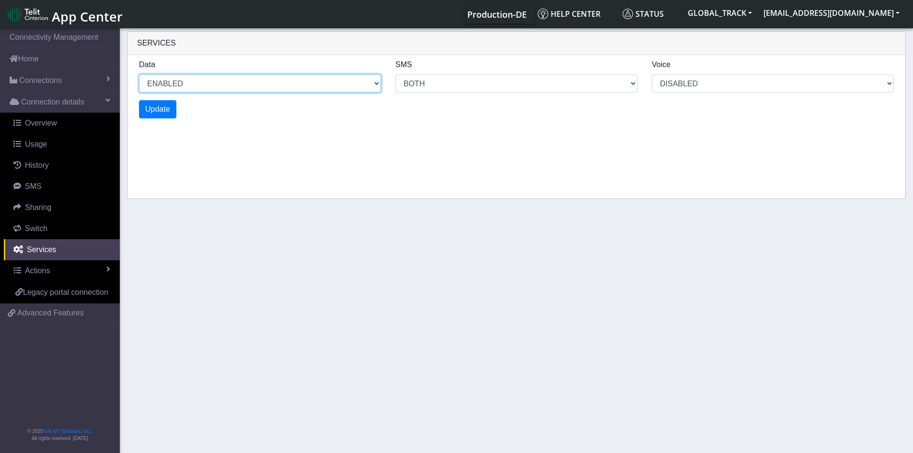
select select "1: 0"
click at [166, 108] on span "Update" at bounding box center [157, 109] width 25 height 8
select select "6: 0"
select select "14: 6"
select select "3: 0"
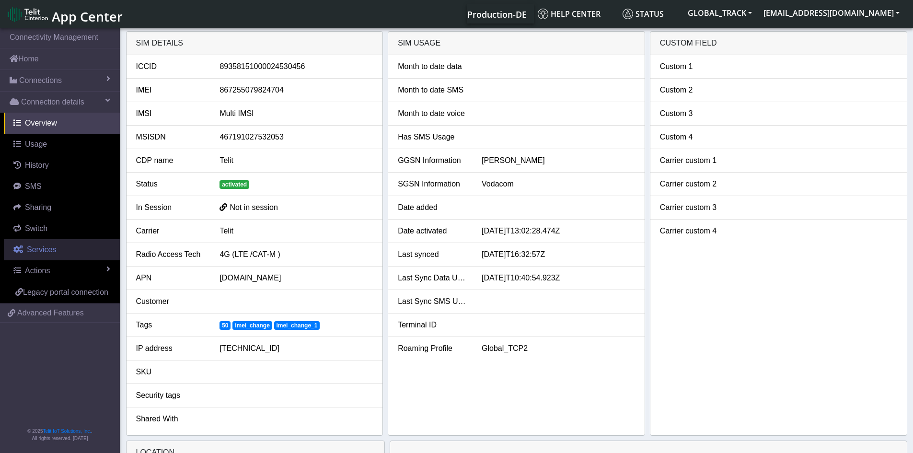
click at [44, 244] on link "Services" at bounding box center [62, 249] width 116 height 21
select select "2: 6"
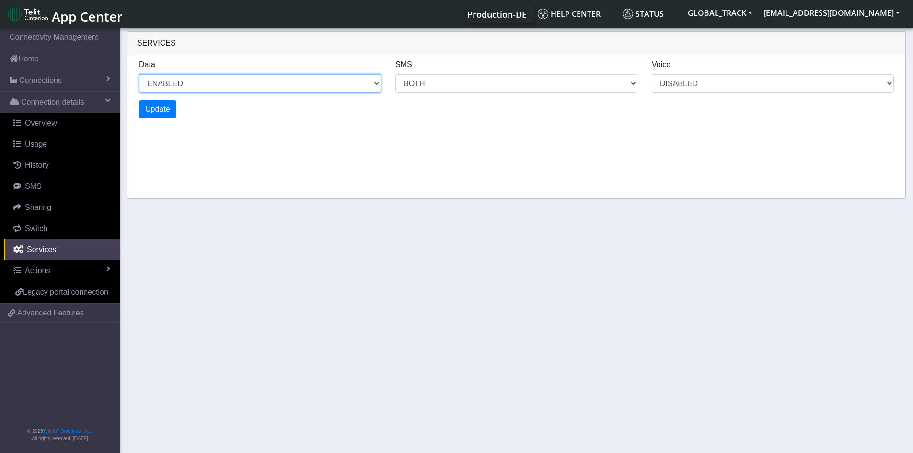
click at [215, 88] on select "ENABLED DISABLED" at bounding box center [260, 83] width 242 height 18
click at [139, 74] on select "ENABLED DISABLED" at bounding box center [260, 83] width 242 height 18
select select "3: 1"
select select "6: 6"
select select "1: 0"
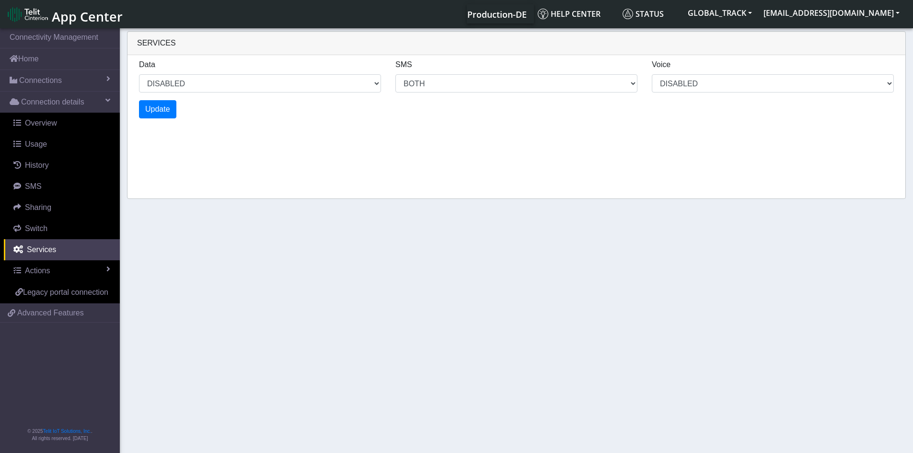
select select "5: 1"
select select "10: 6"
select select "2: 0"
select select "7: 1"
select select "14: 6"
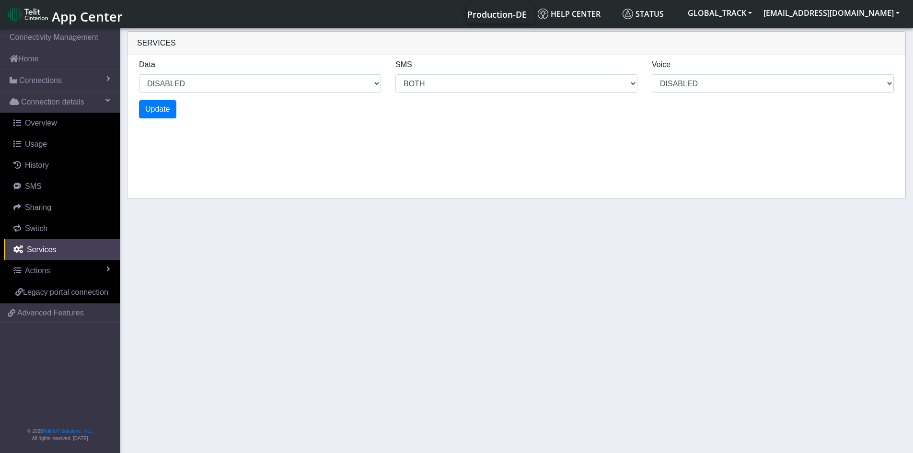
select select "3: 0"
click at [167, 106] on span "Update" at bounding box center [157, 109] width 25 height 8
select select "11: 1"
select select "22: 6"
select select "5: 0"
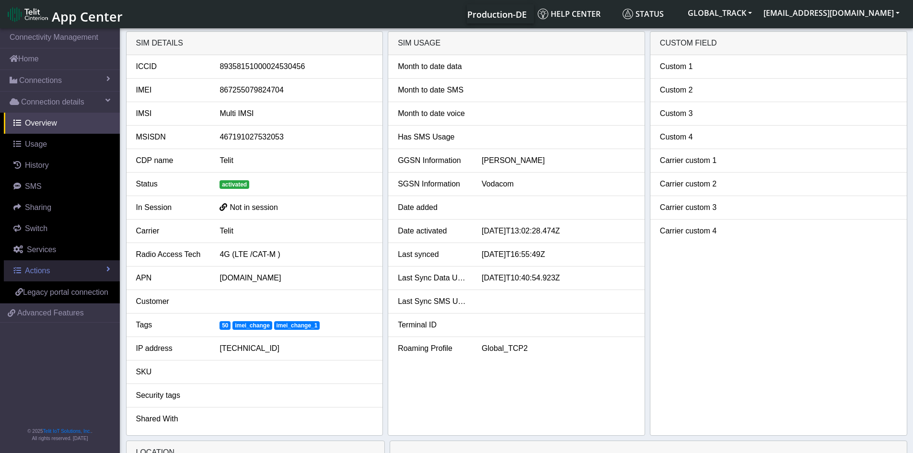
click at [52, 263] on link "Actions" at bounding box center [62, 270] width 116 height 21
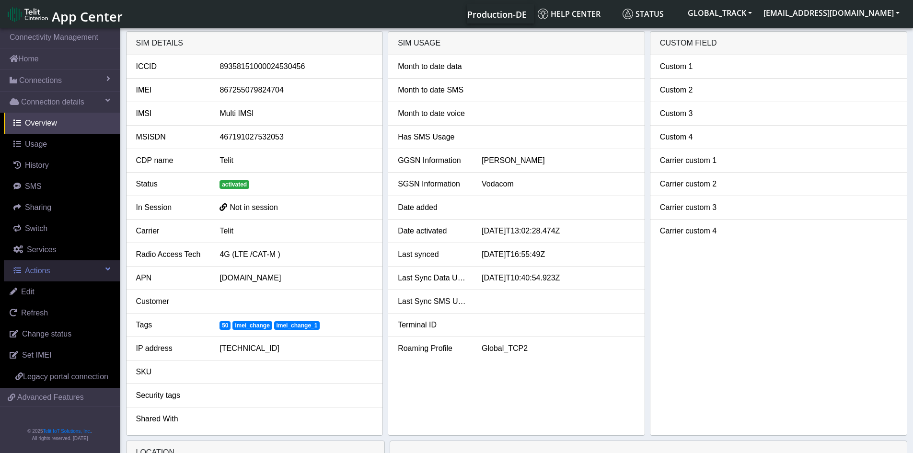
click at [44, 271] on span "Actions" at bounding box center [37, 271] width 25 height 8
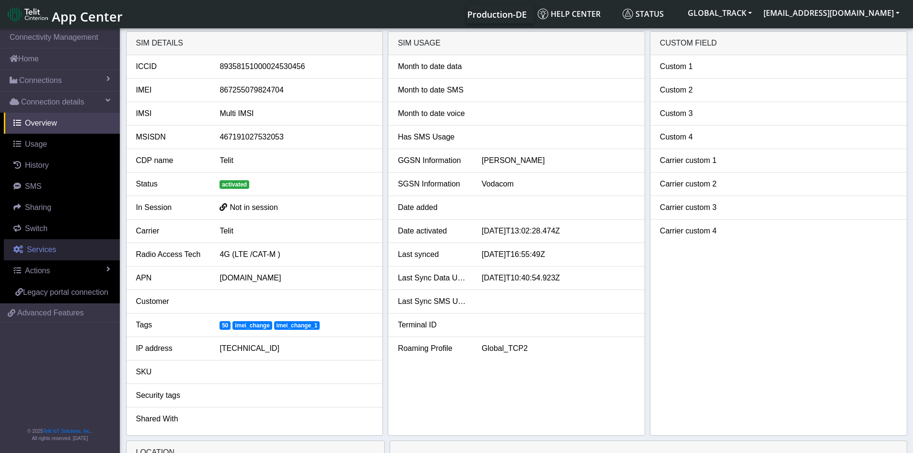
click at [49, 249] on span "Services" at bounding box center [41, 249] width 29 height 8
select select "1: 1"
select select "2: 6"
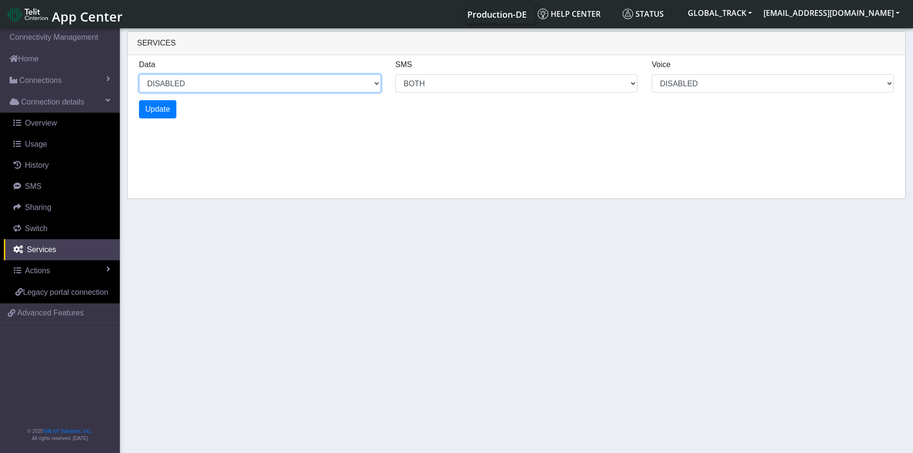
click at [185, 84] on select "ENABLED DISABLED" at bounding box center [260, 83] width 242 height 18
click at [139, 74] on select "ENABLED DISABLED" at bounding box center [260, 83] width 242 height 18
drag, startPoint x: 175, startPoint y: 84, endPoint x: 175, endPoint y: 91, distance: 6.2
click at [175, 84] on select "ENABLED DISABLED" at bounding box center [260, 83] width 242 height 18
click at [139, 74] on select "ENABLED DISABLED" at bounding box center [260, 83] width 242 height 18
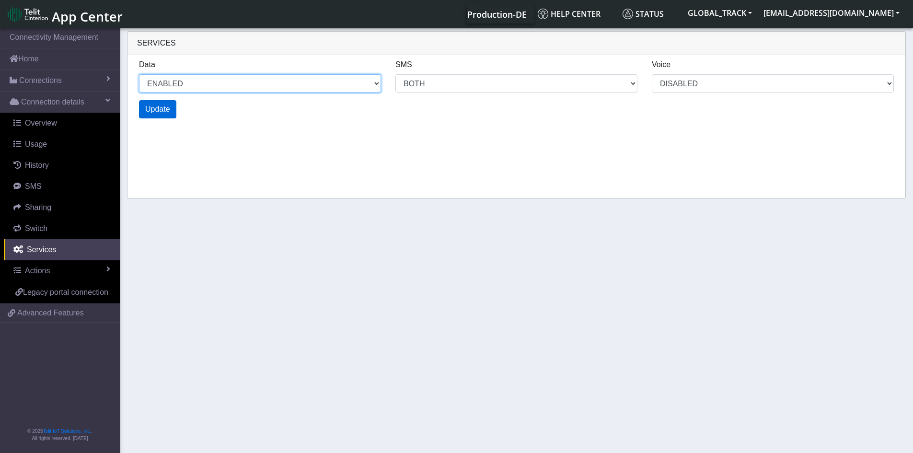
select select "2: 0"
select select "6: 6"
select select "1: 0"
select select "4: 0"
select select "10: 6"
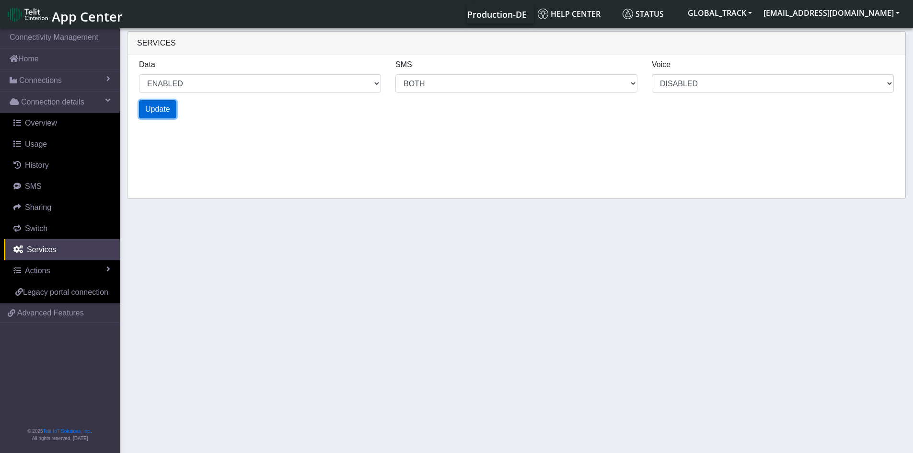
select select "2: 0"
click at [166, 111] on span "Update" at bounding box center [157, 109] width 25 height 8
select select "6: 0"
select select "14: 6"
select select "3: 0"
